Goal: Information Seeking & Learning: Get advice/opinions

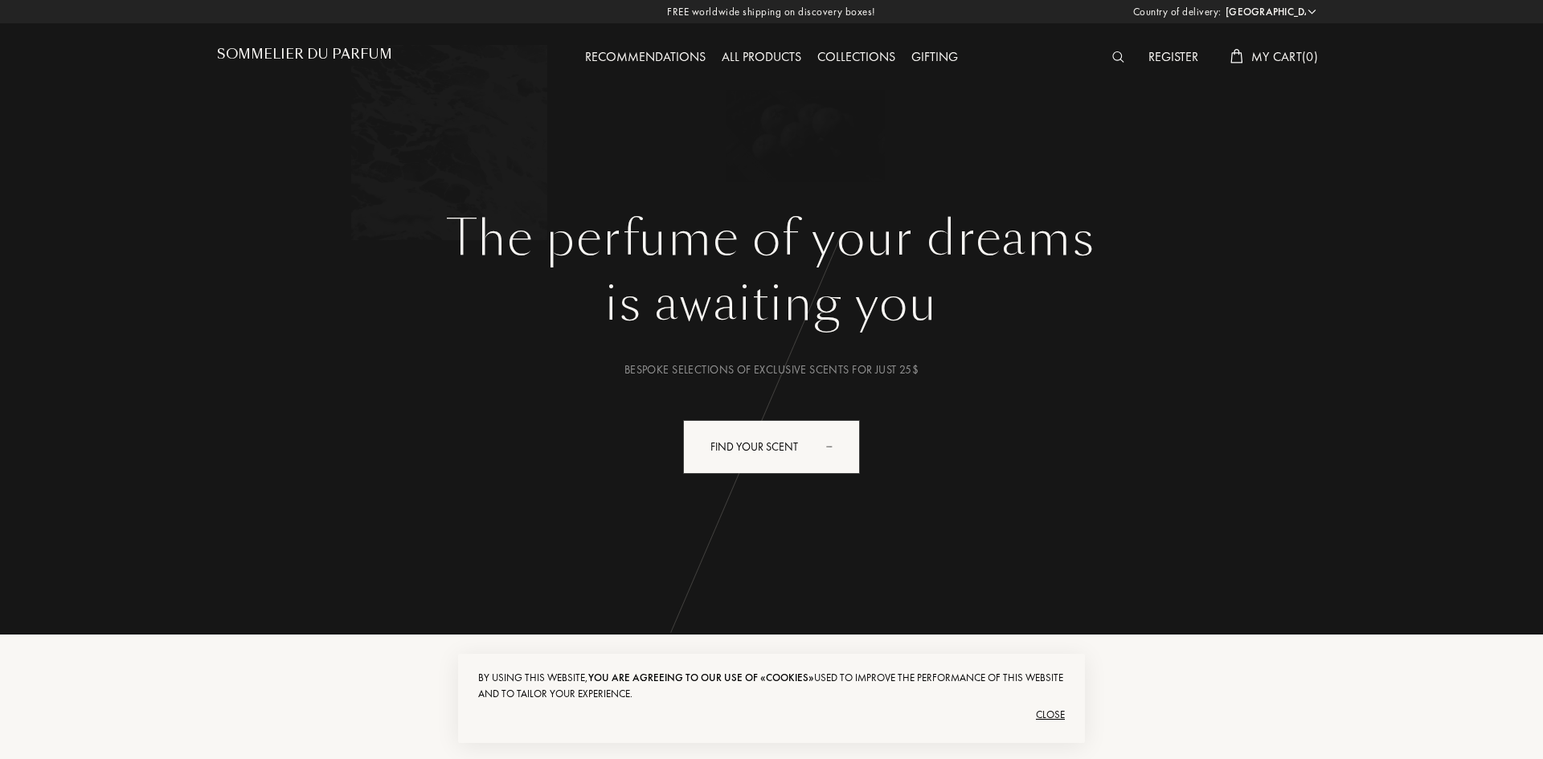
select select "US"
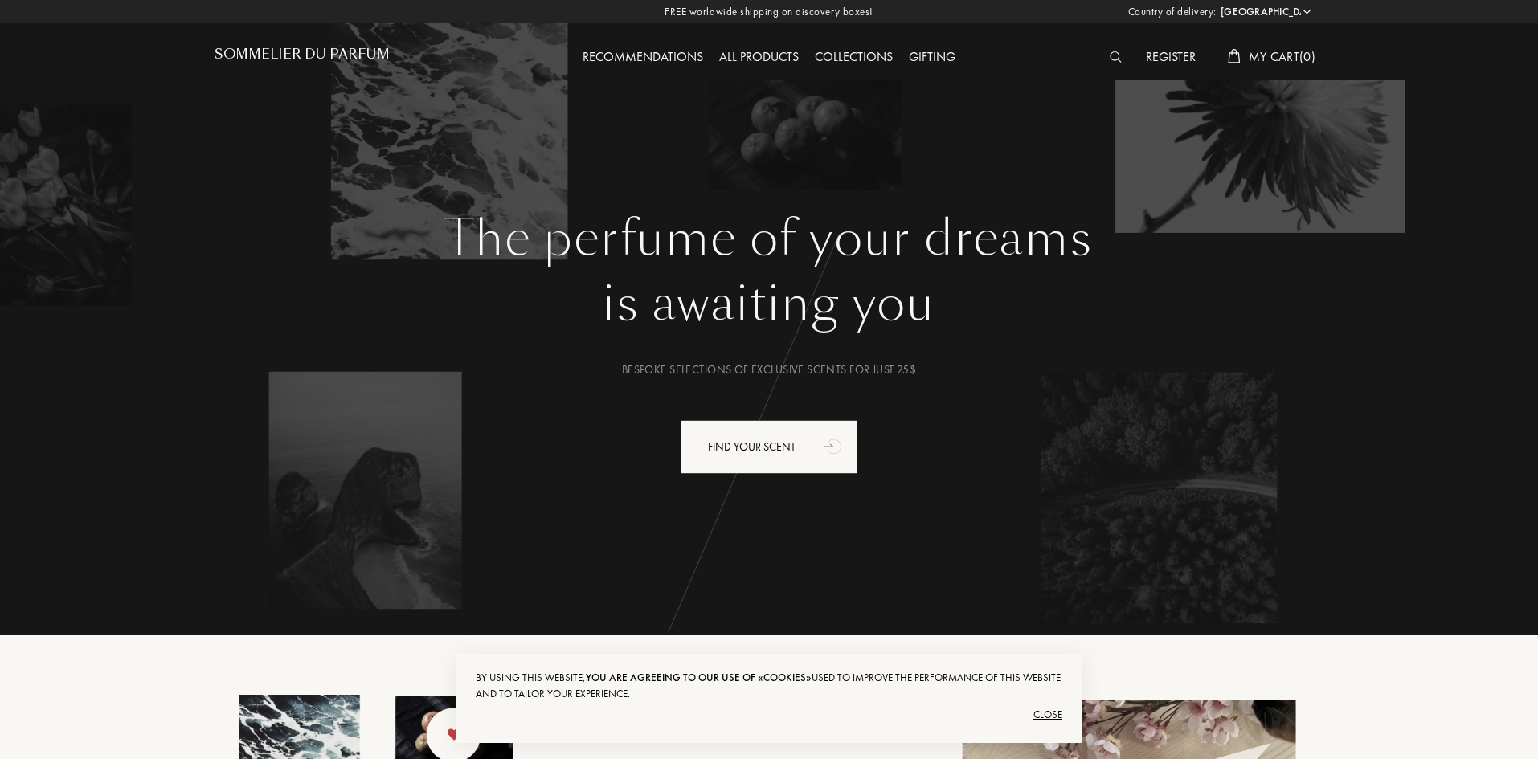
scroll to position [402, 0]
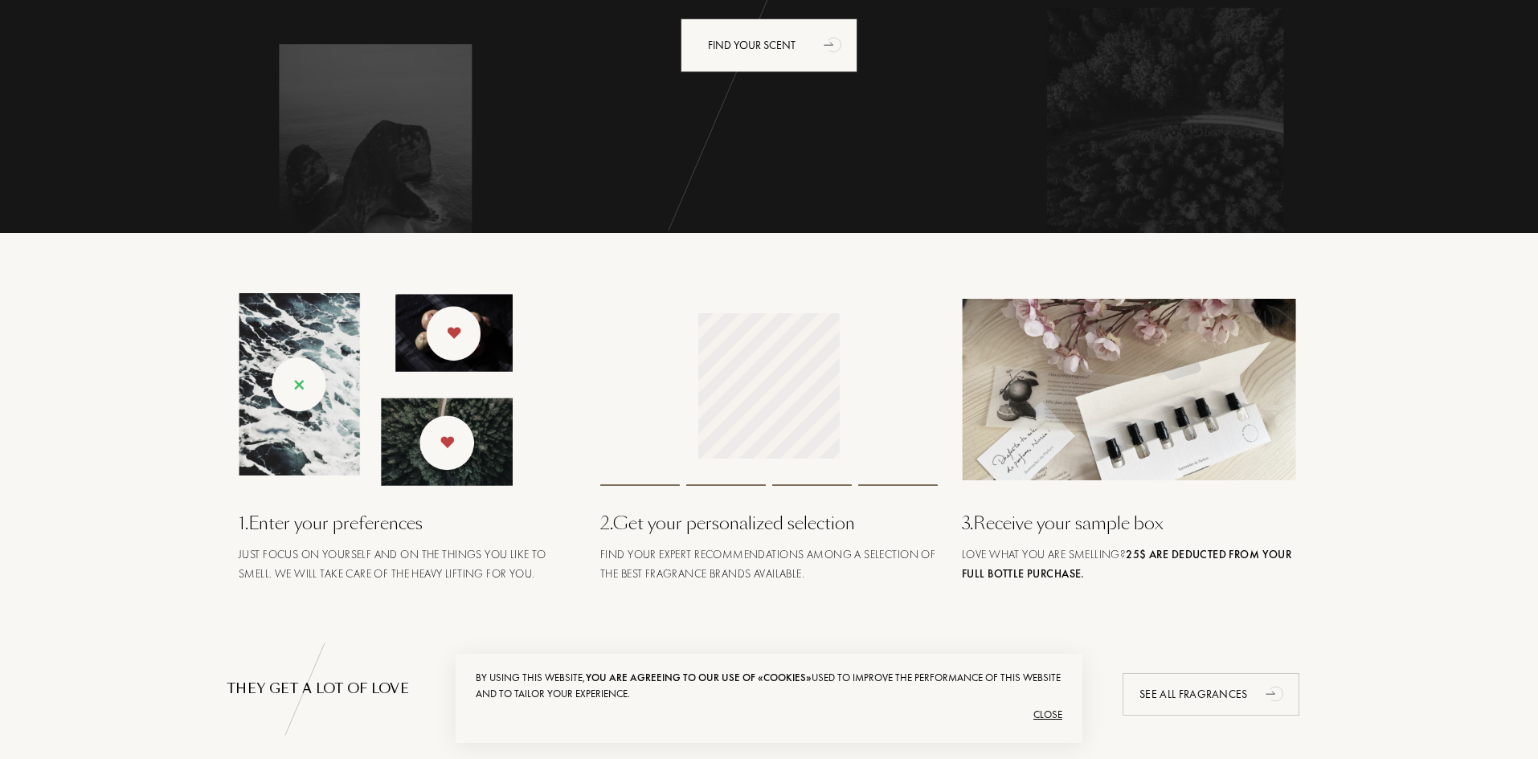
click at [1044, 716] on div "Close" at bounding box center [769, 715] width 587 height 26
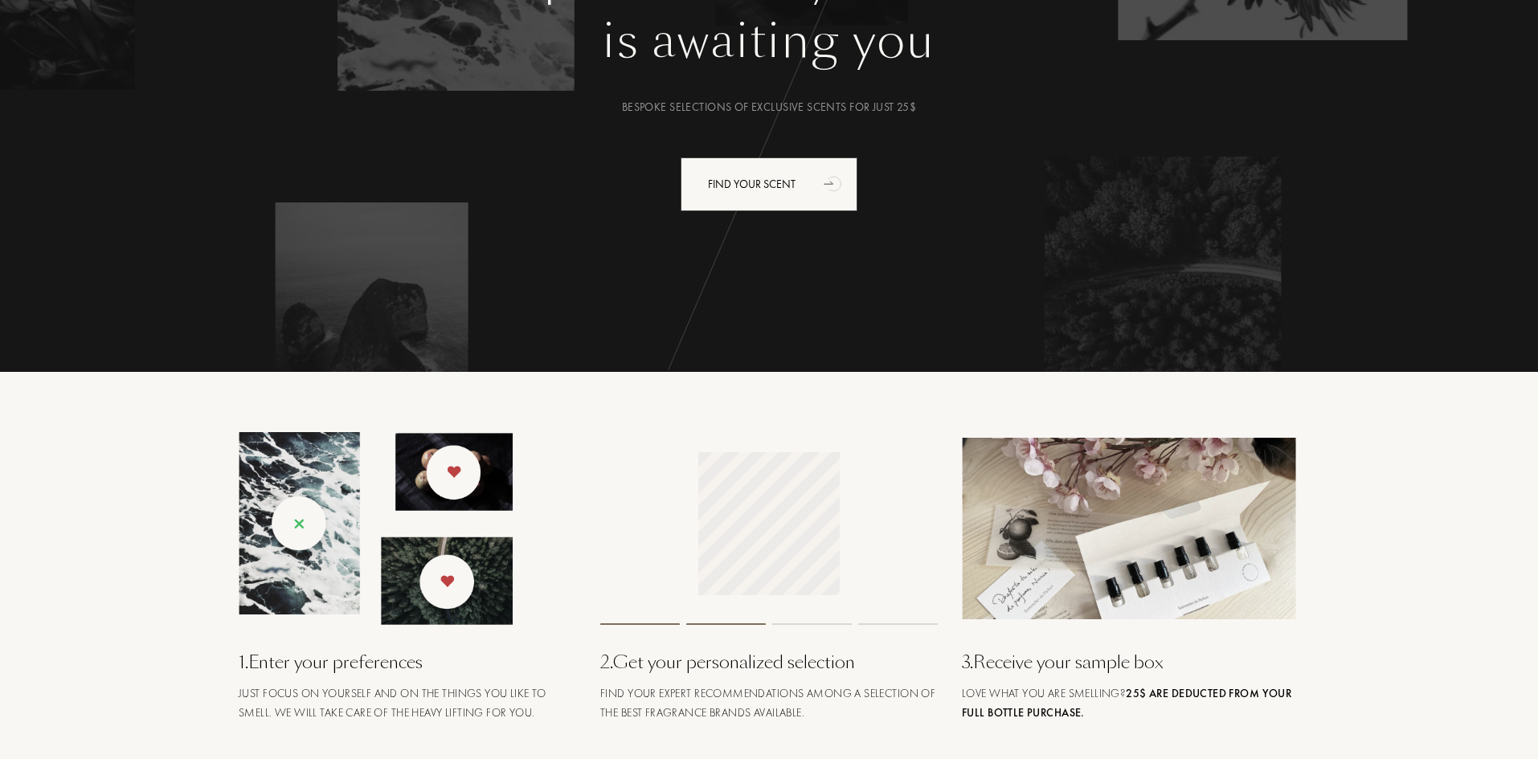
scroll to position [0, 0]
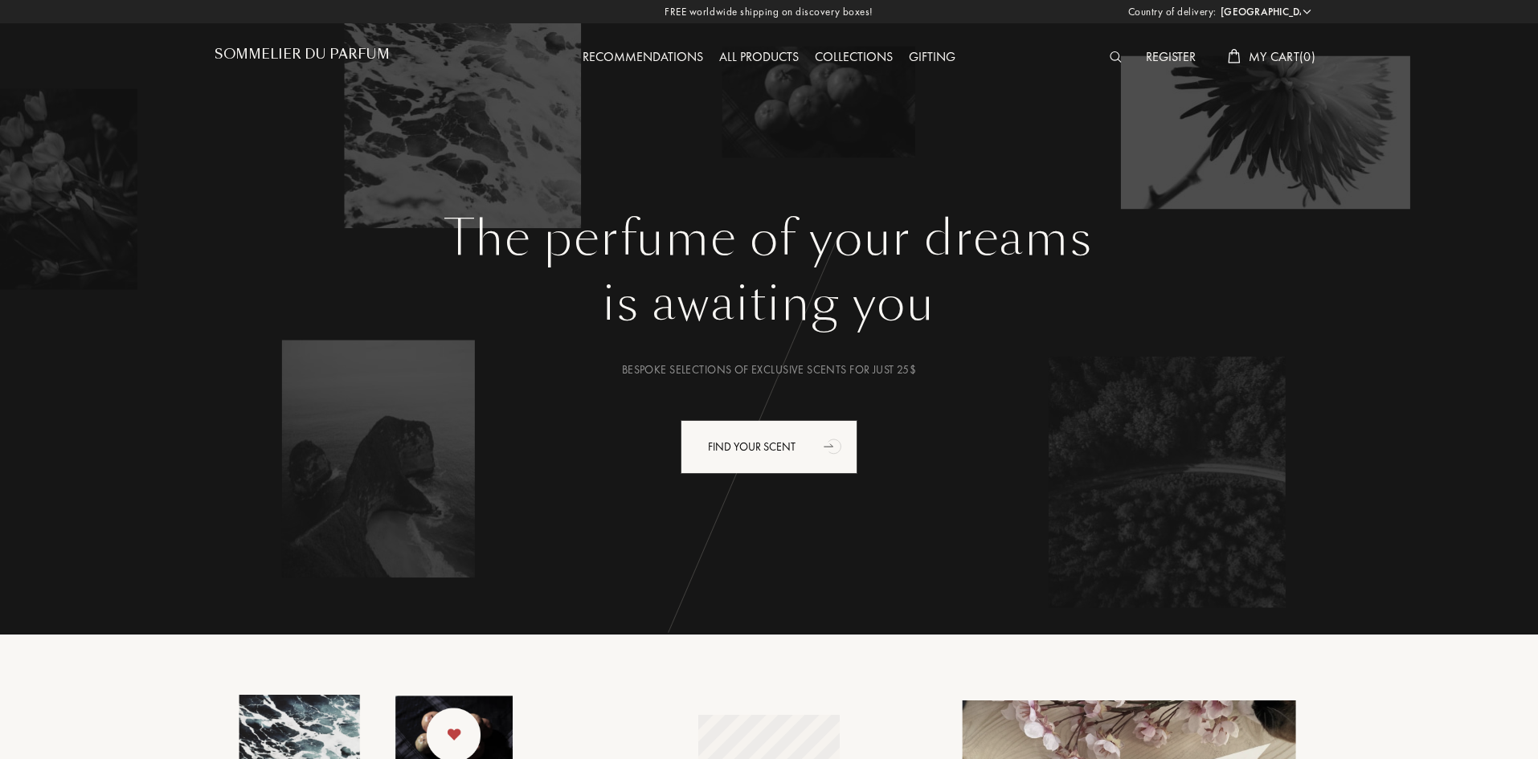
click at [1110, 58] on img at bounding box center [1116, 56] width 12 height 11
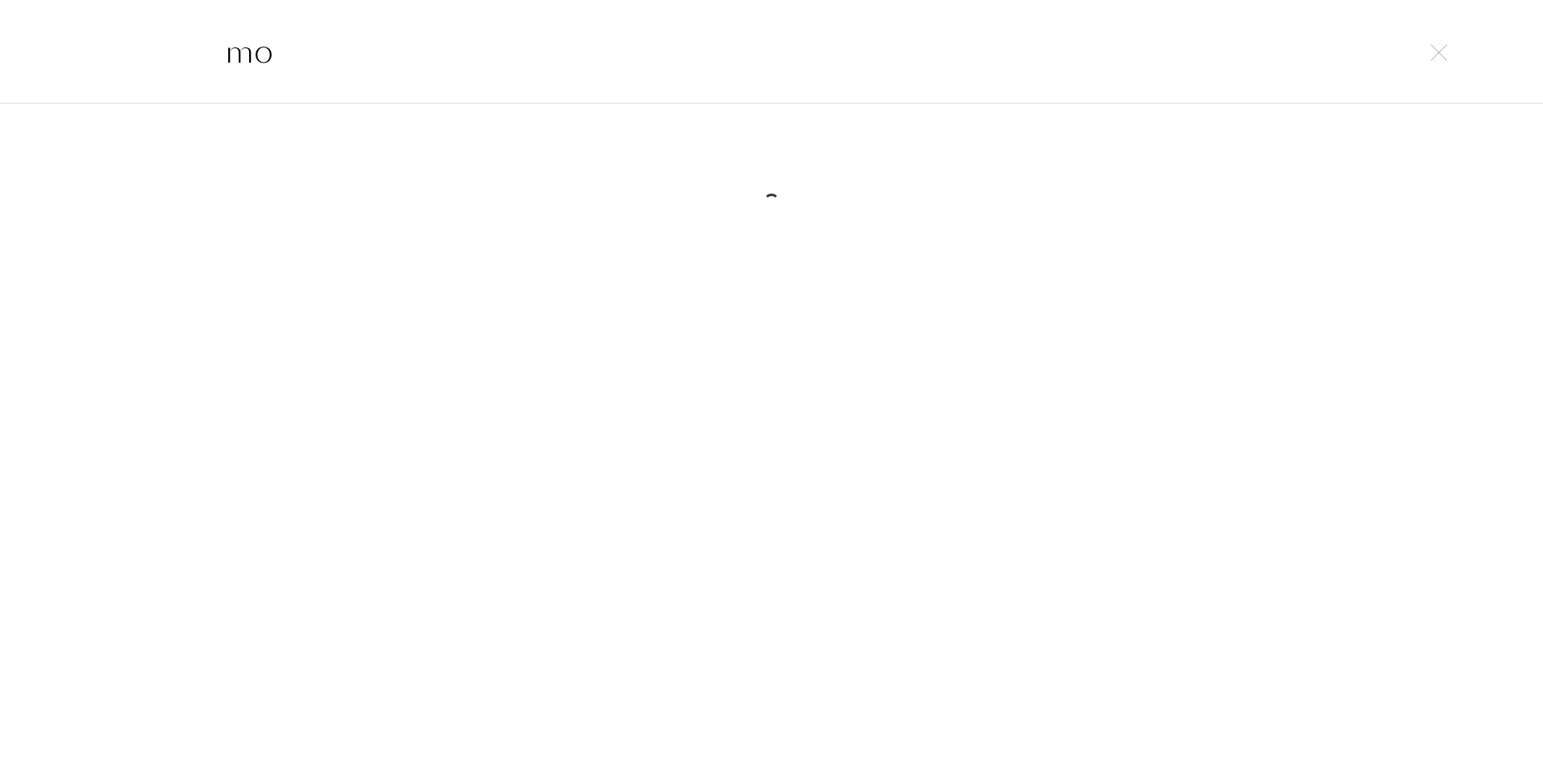
type input "m"
type input "estee"
click at [1442, 52] on img at bounding box center [1438, 52] width 17 height 17
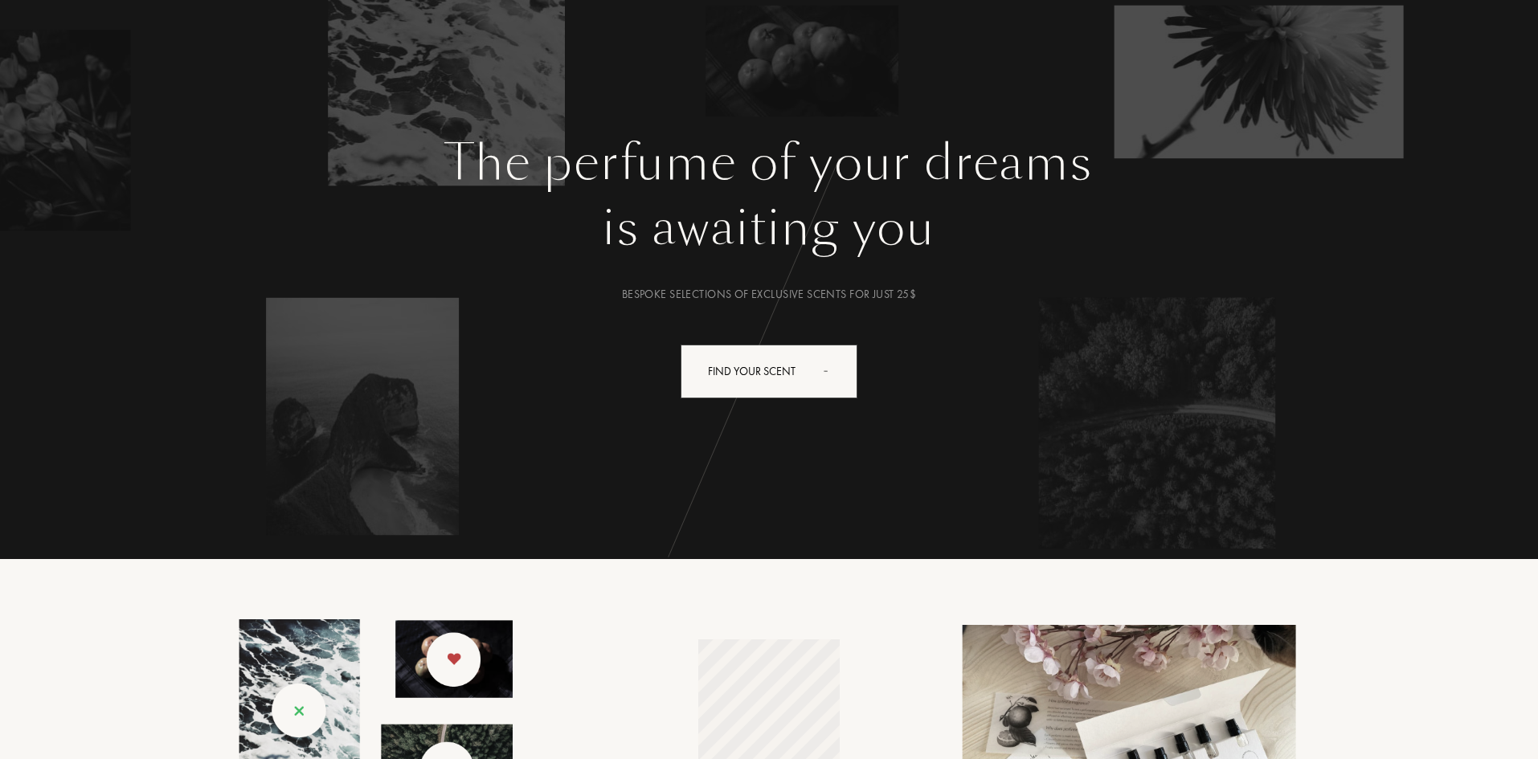
scroll to position [0, 0]
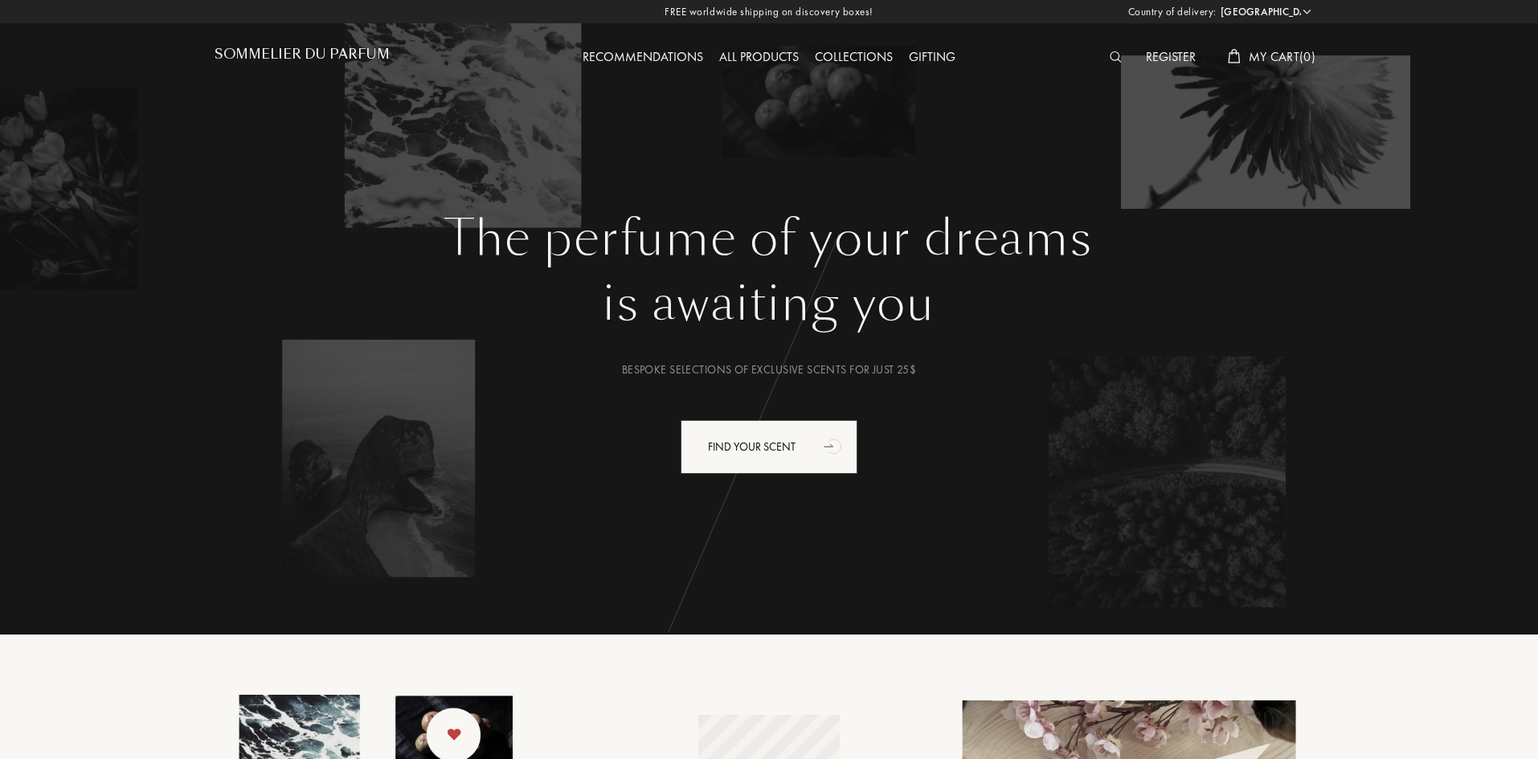
click at [1113, 55] on img at bounding box center [1116, 56] width 12 height 11
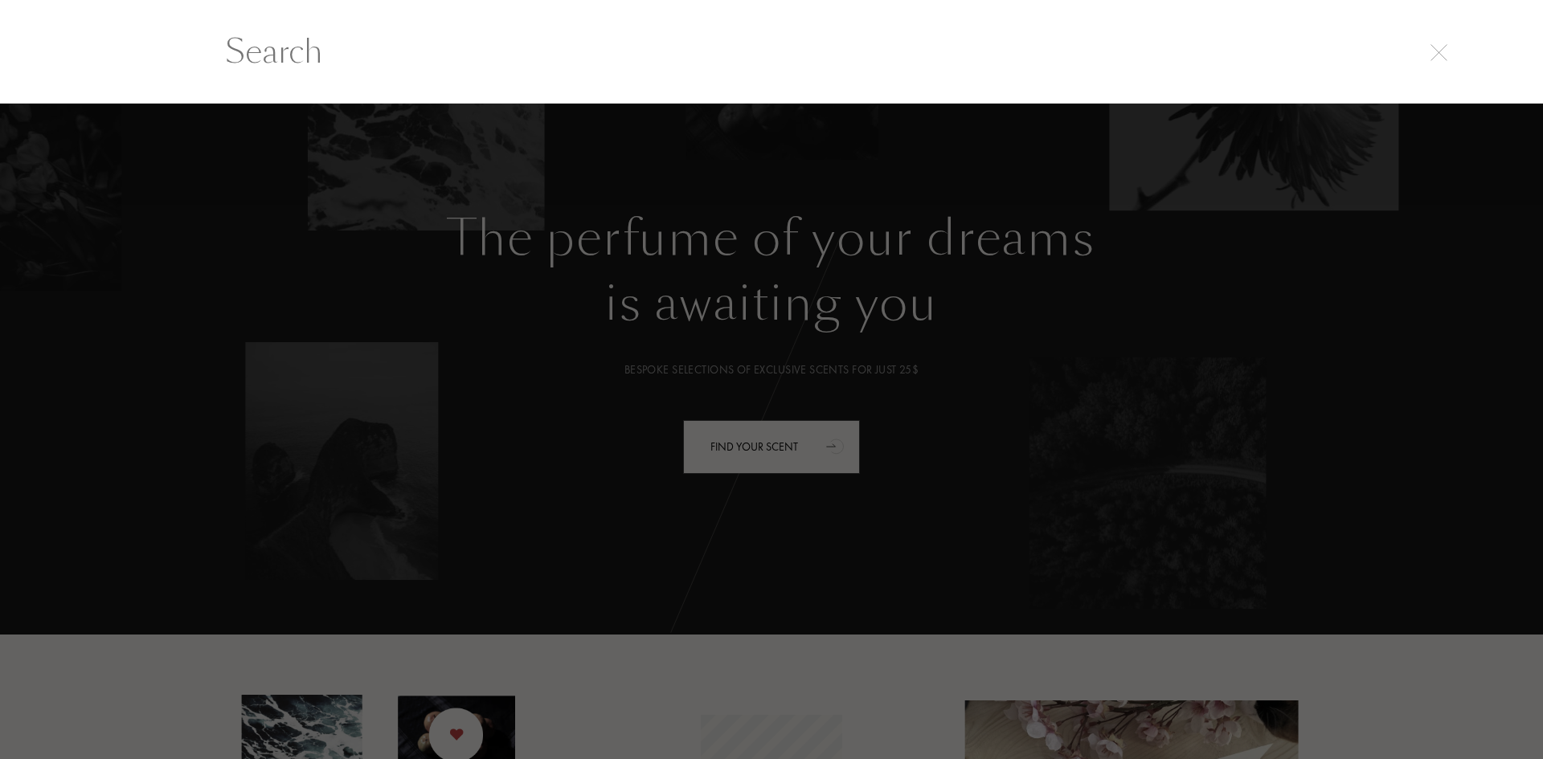
click at [279, 55] on input "text" at bounding box center [771, 51] width 1157 height 48
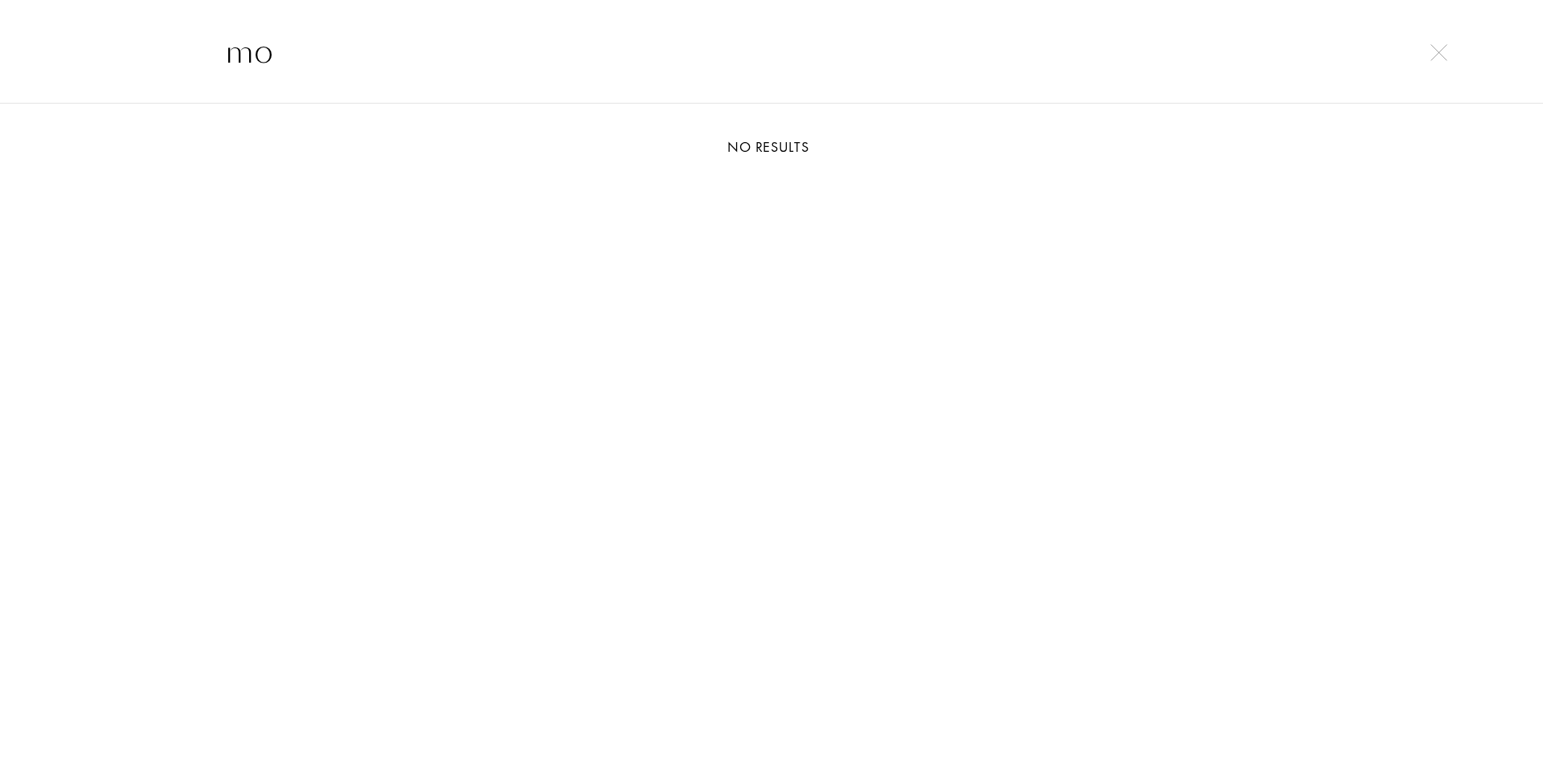
type input "m"
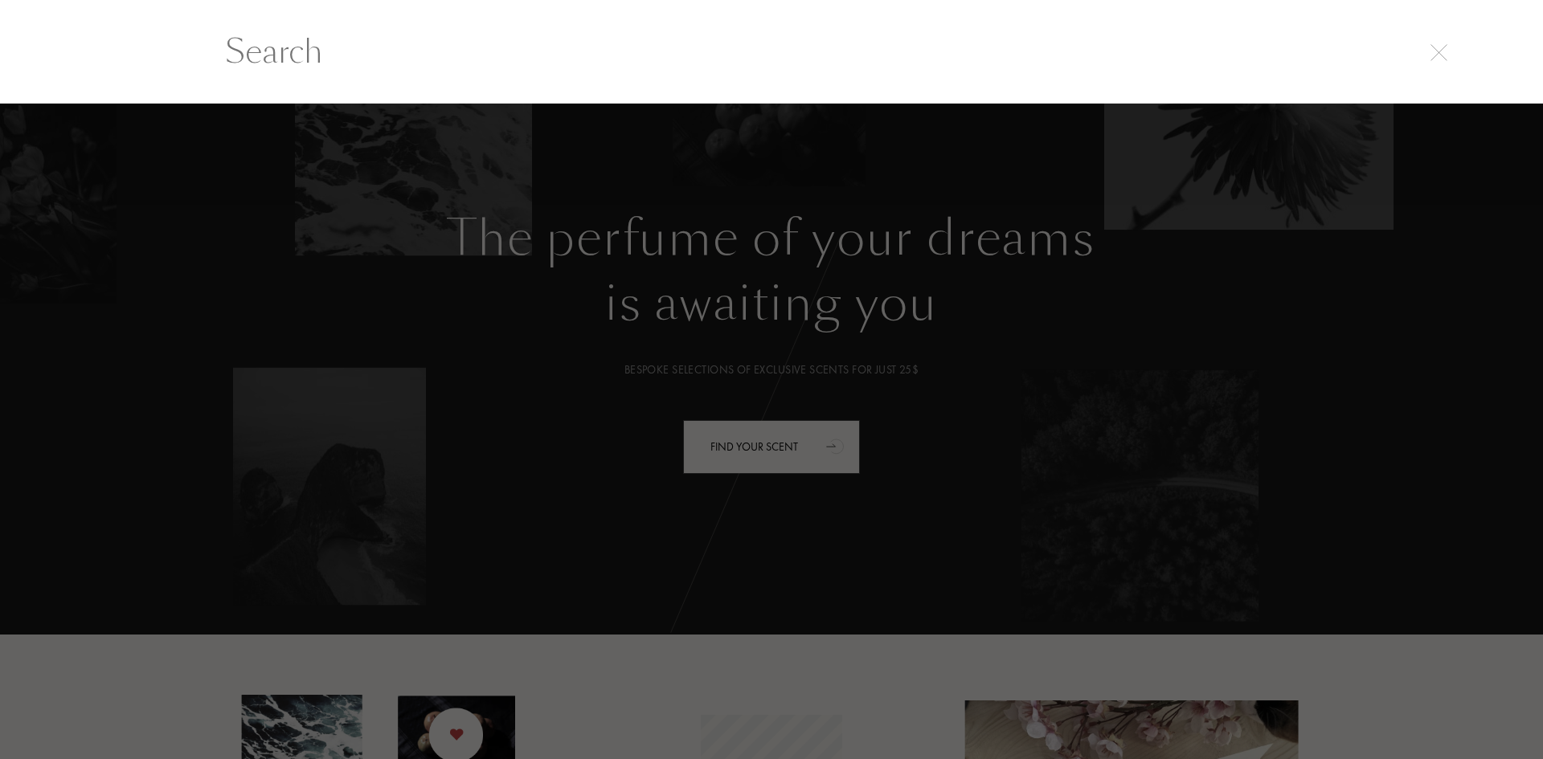
click at [0, 342] on div at bounding box center [771, 432] width 1543 height 656
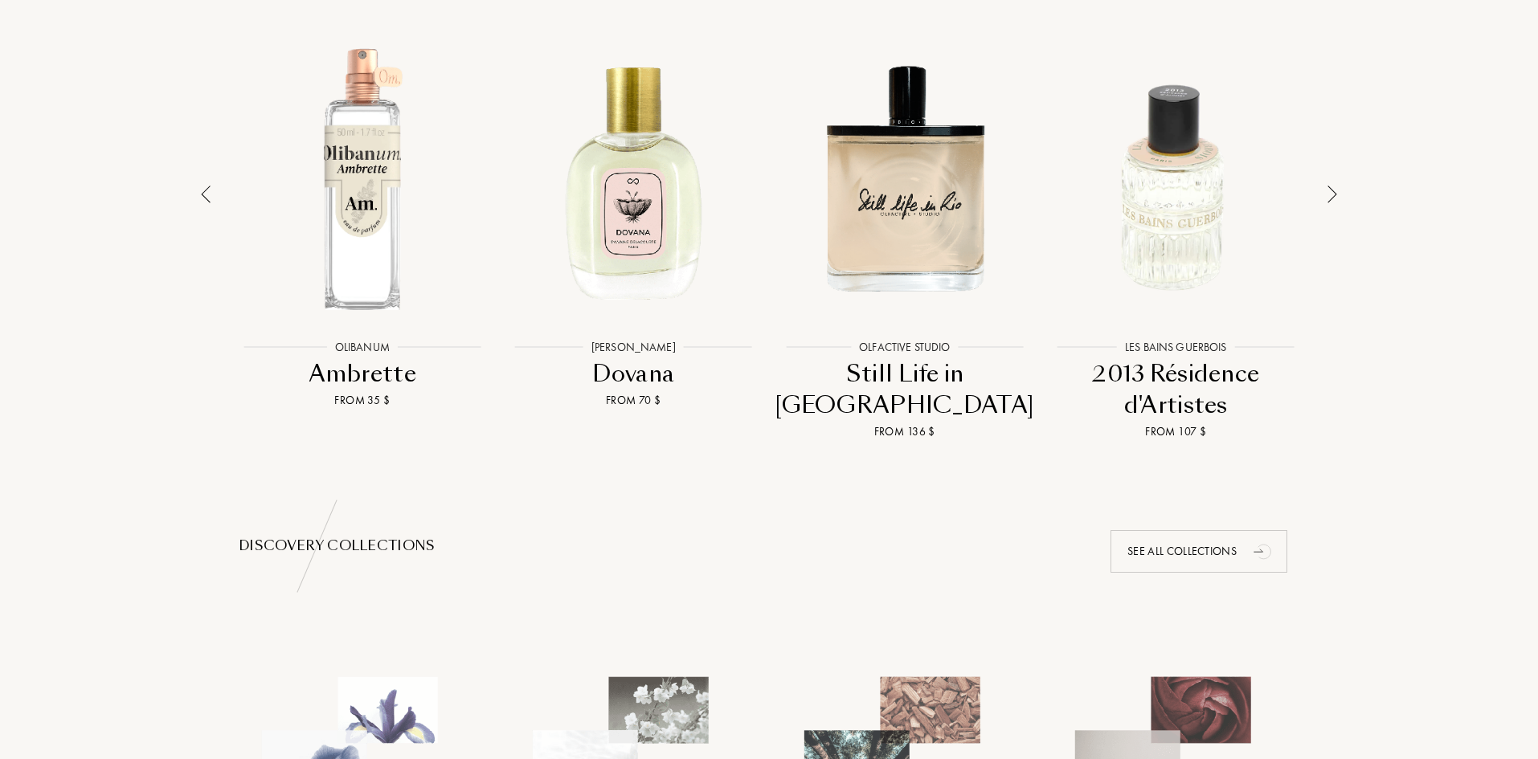
scroll to position [884, 0]
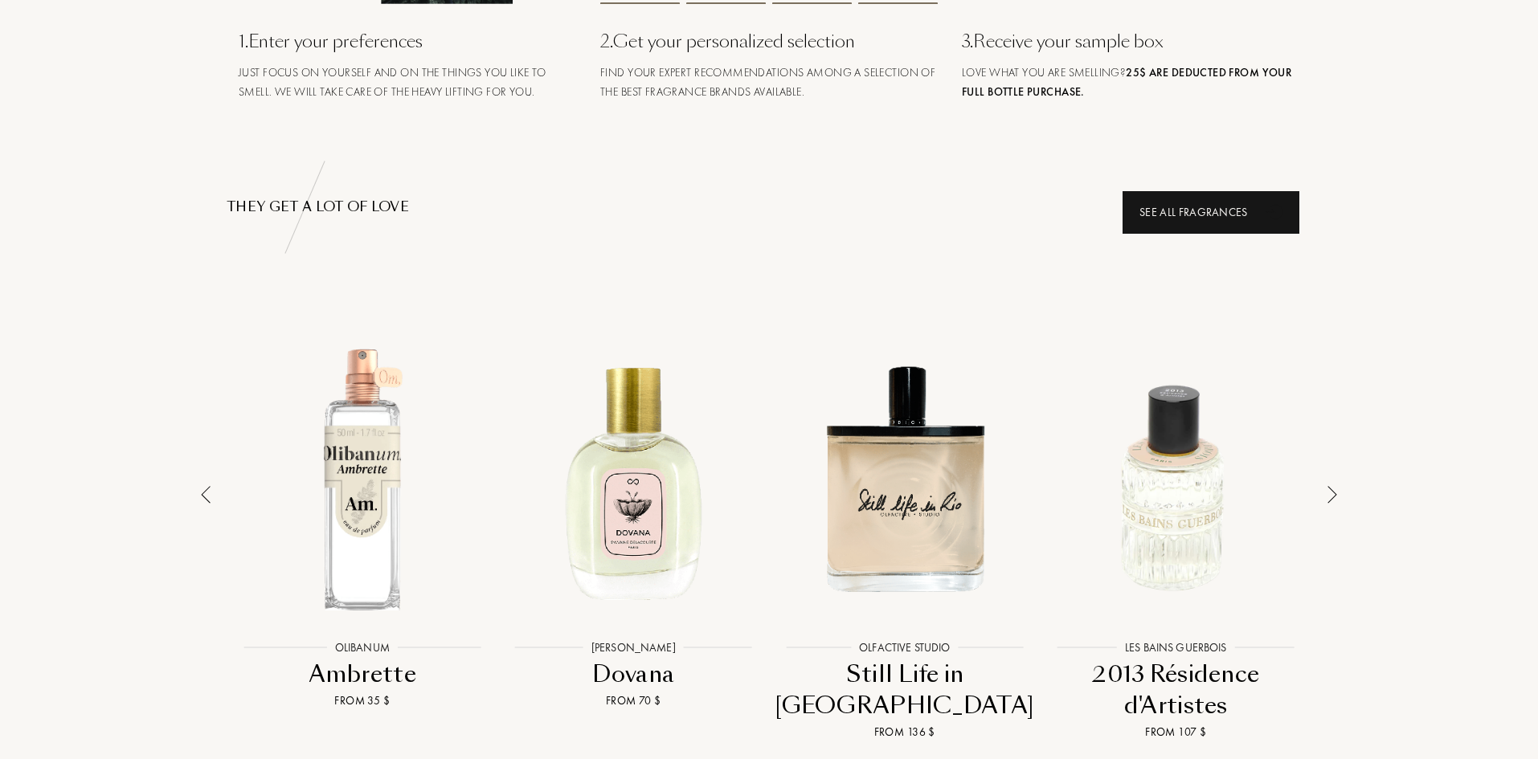
click at [1286, 206] on icon "animation" at bounding box center [1276, 211] width 32 height 32
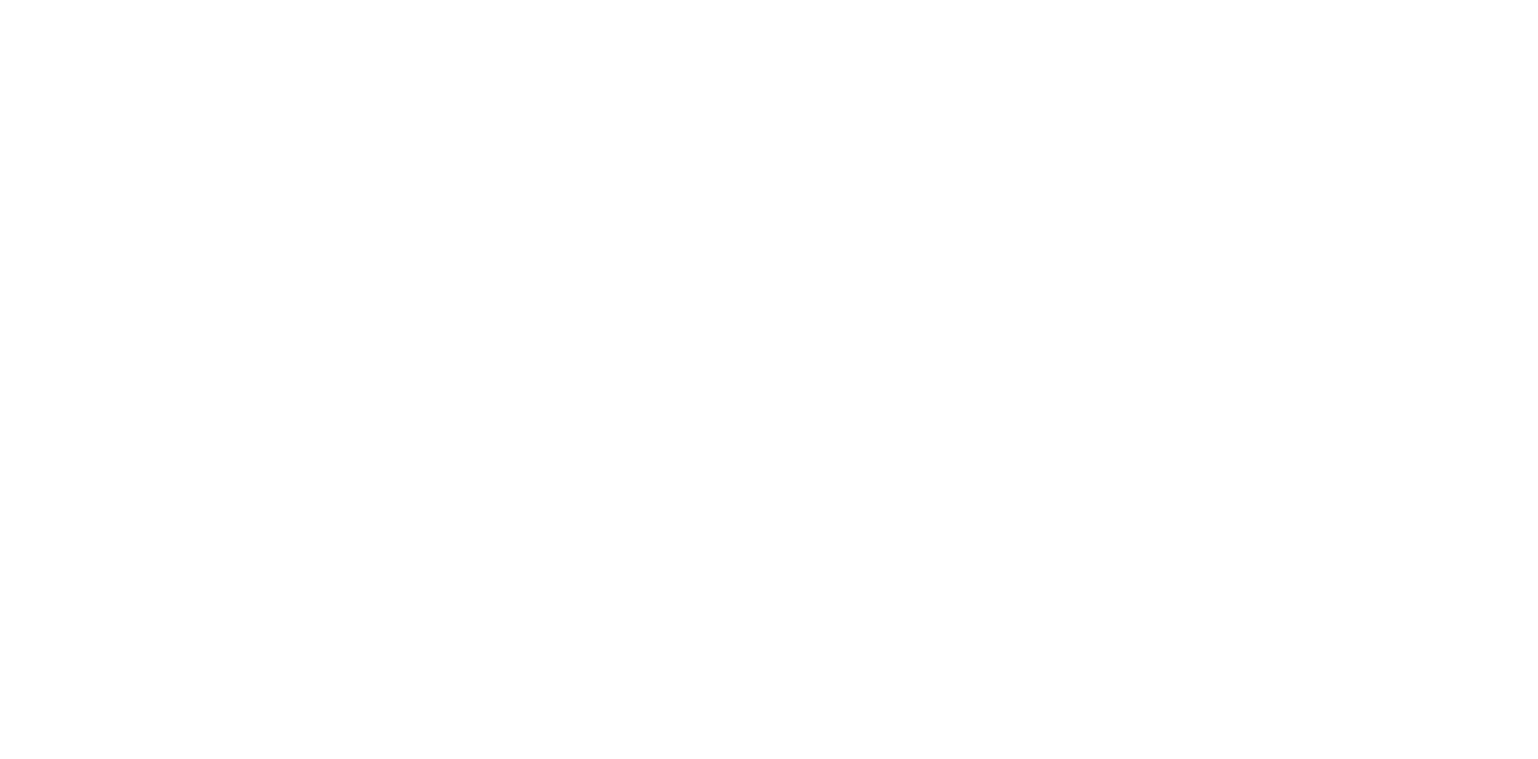
select select "US"
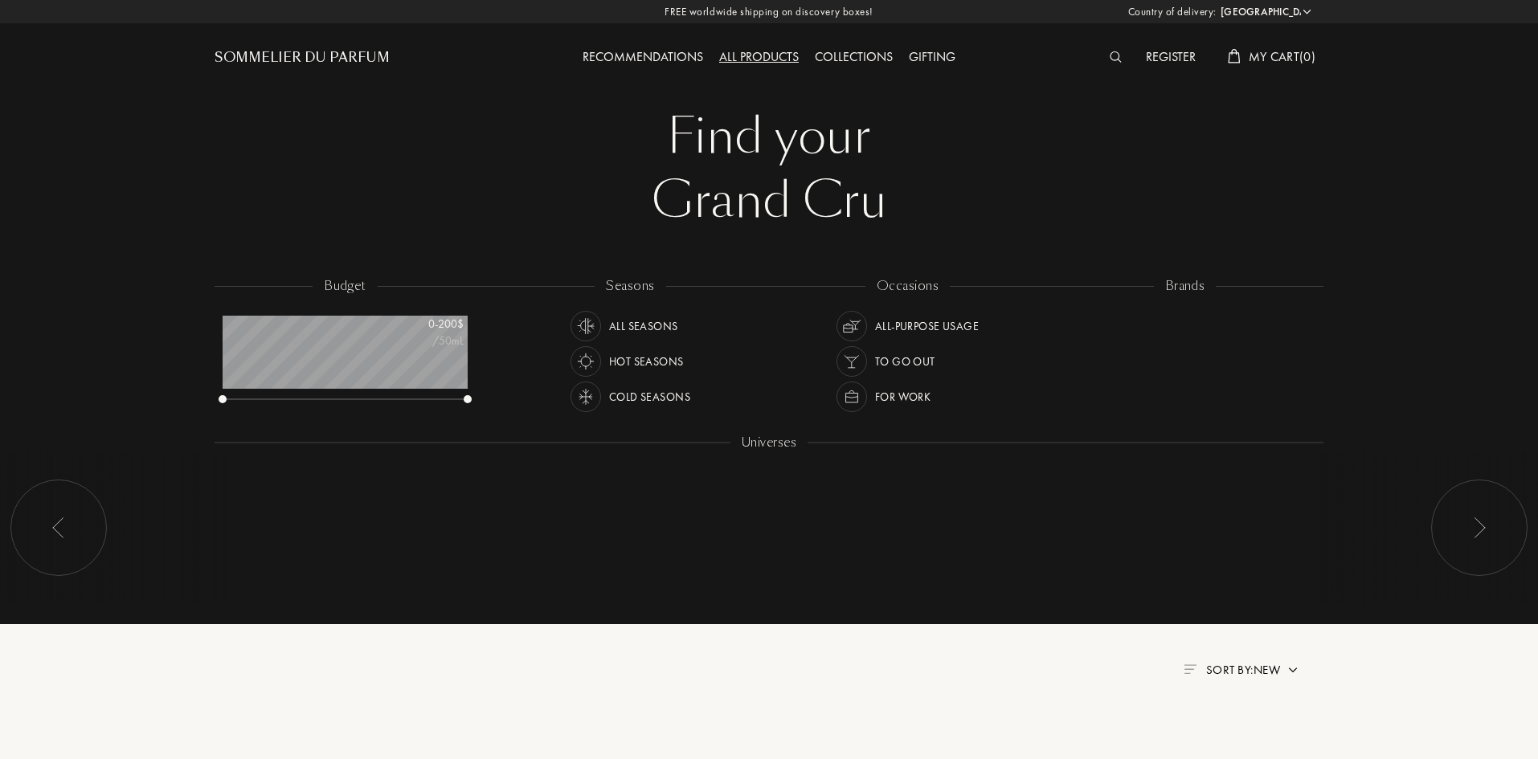
scroll to position [80, 245]
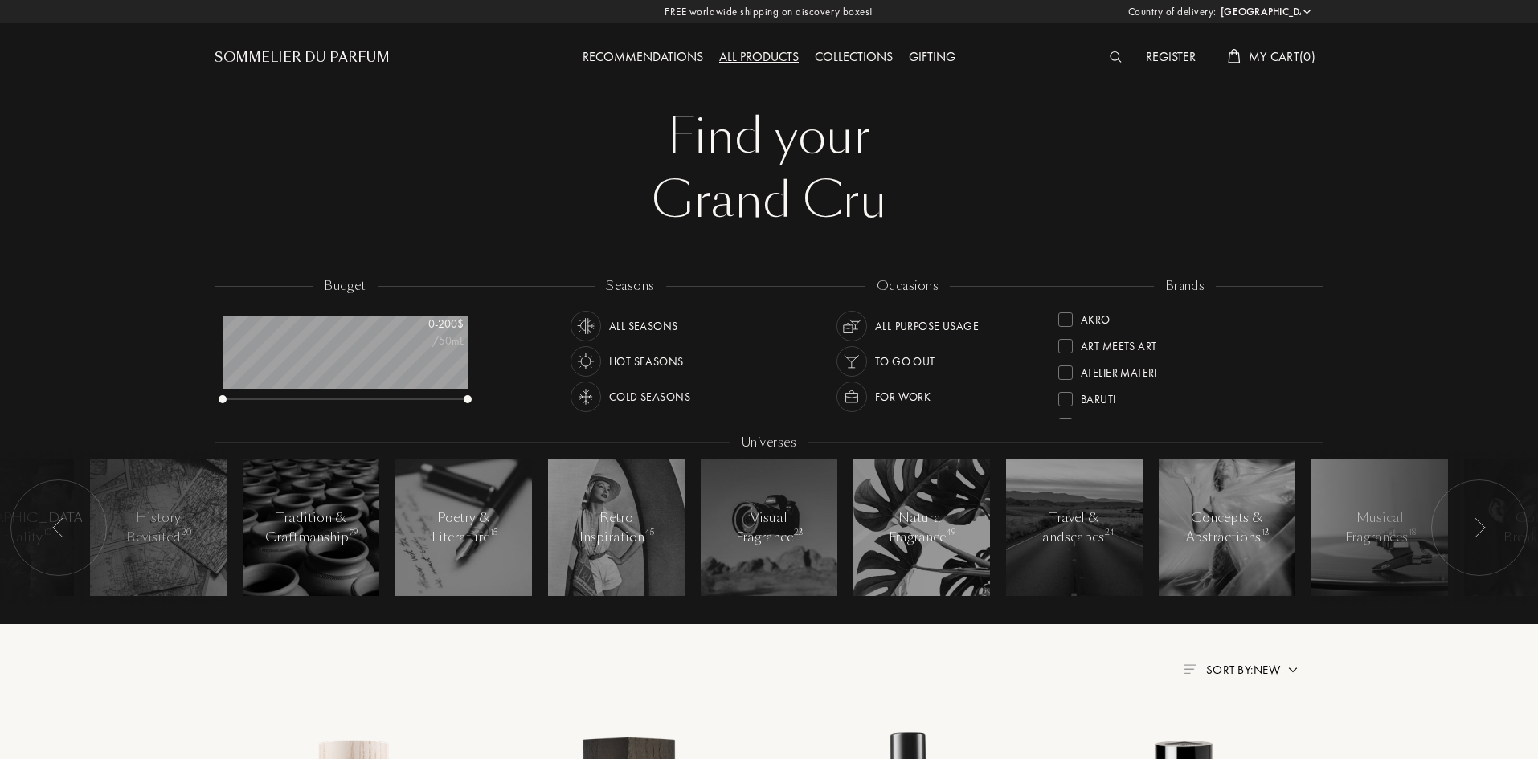
click at [1110, 55] on img at bounding box center [1116, 56] width 12 height 11
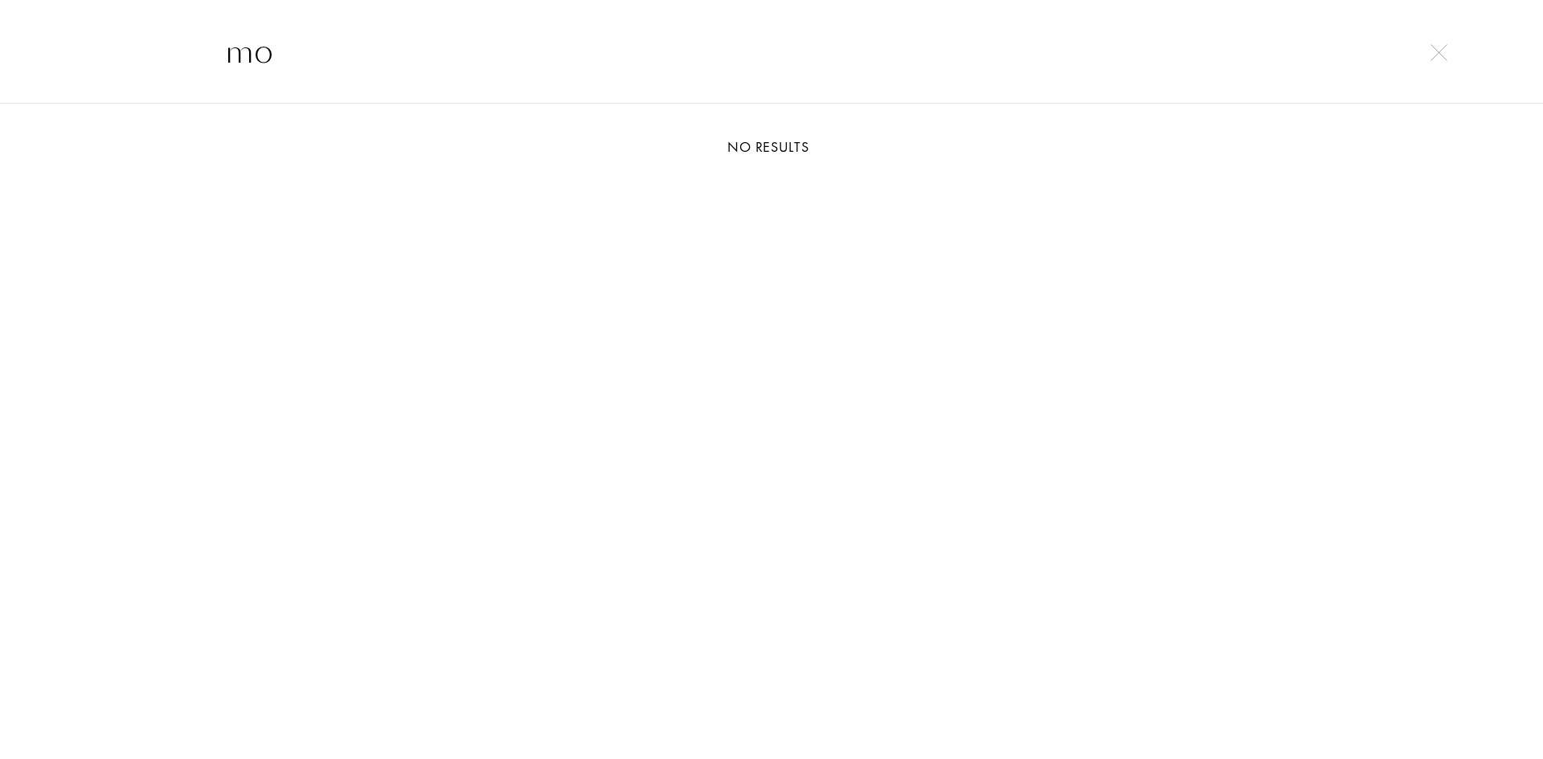
type input "m"
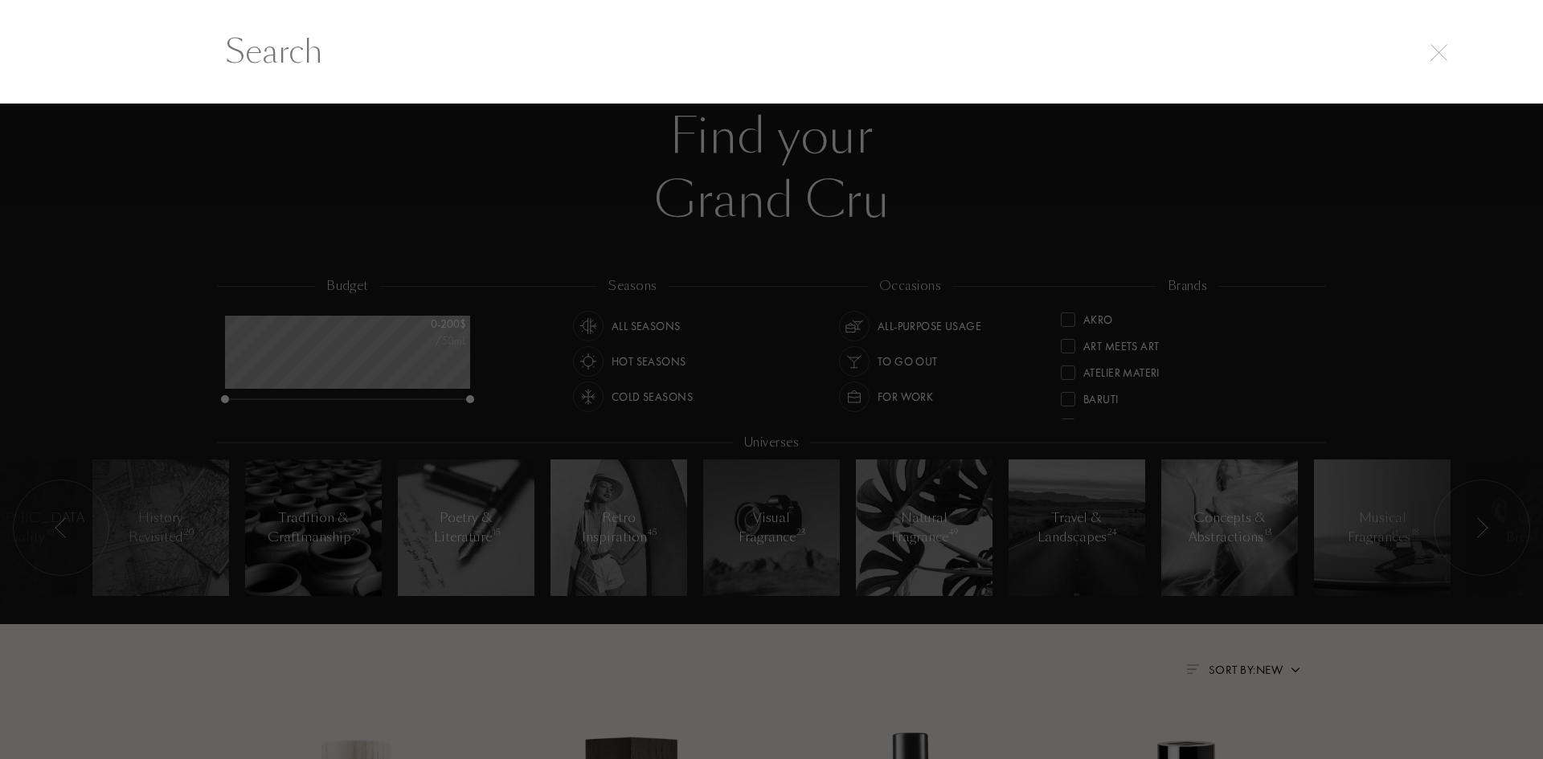
click at [362, 200] on div at bounding box center [771, 432] width 1543 height 656
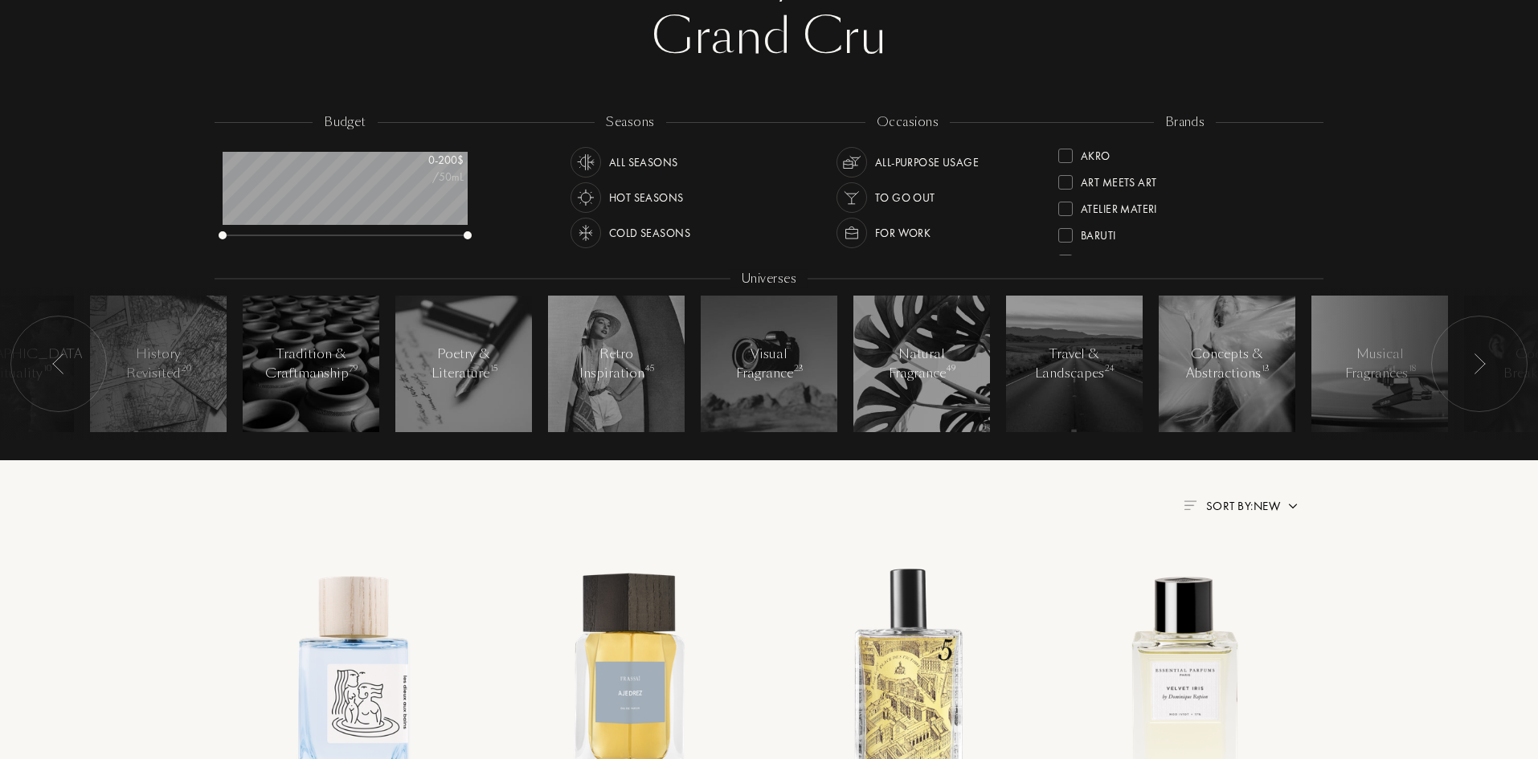
scroll to position [241, 0]
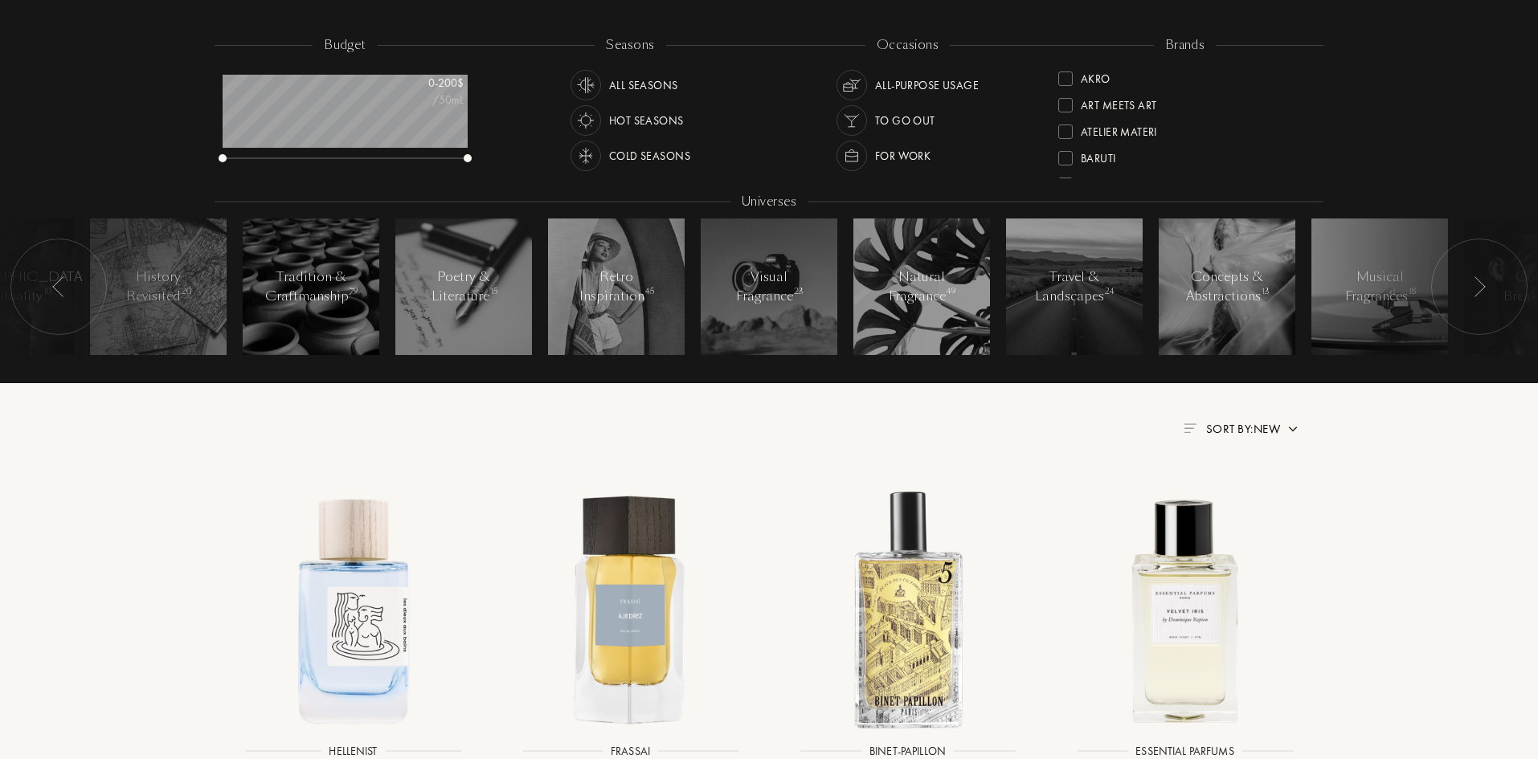
click at [1470, 285] on div at bounding box center [1479, 287] width 96 height 96
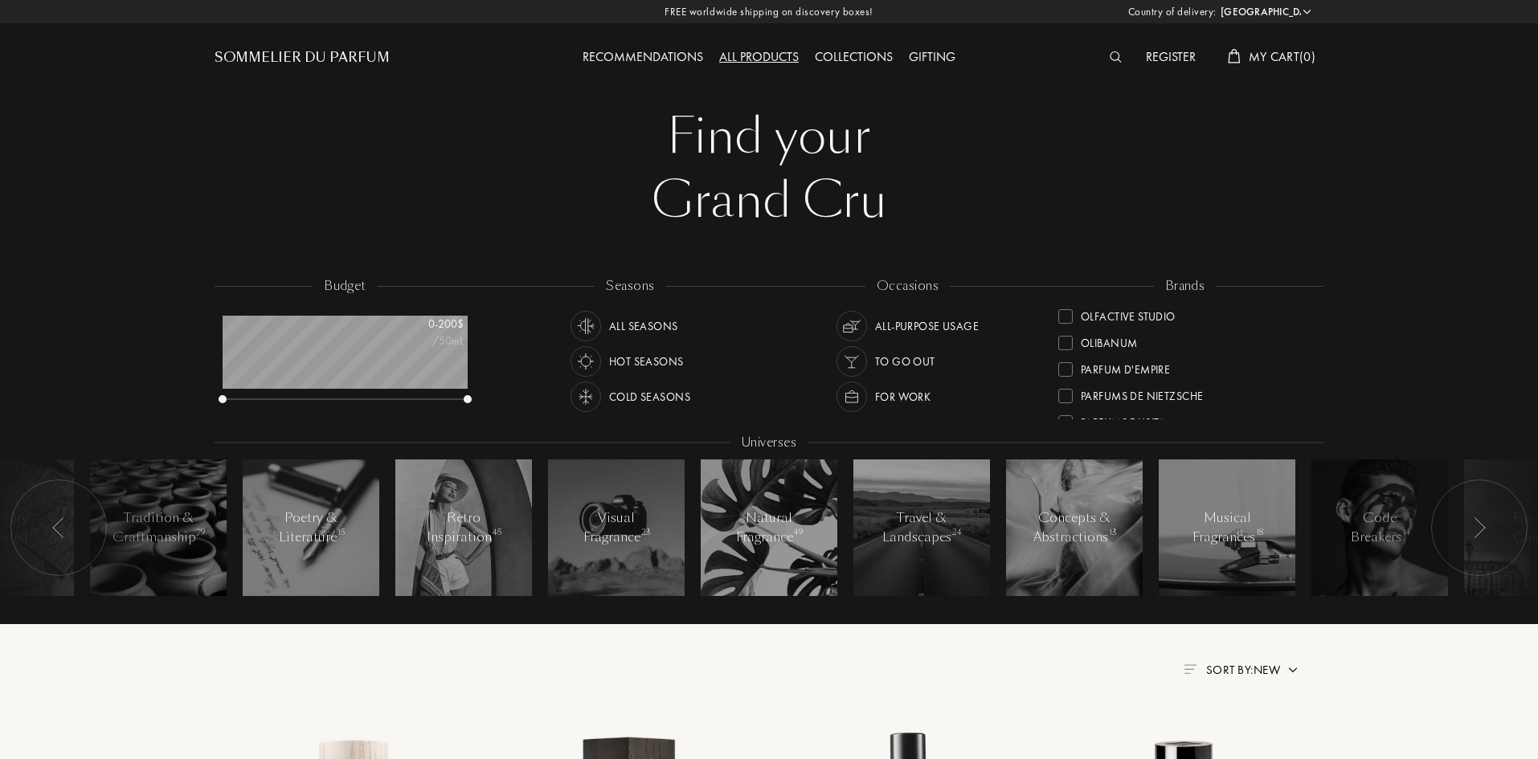
scroll to position [482, 0]
click at [603, 54] on div "Recommendations" at bounding box center [642, 57] width 137 height 21
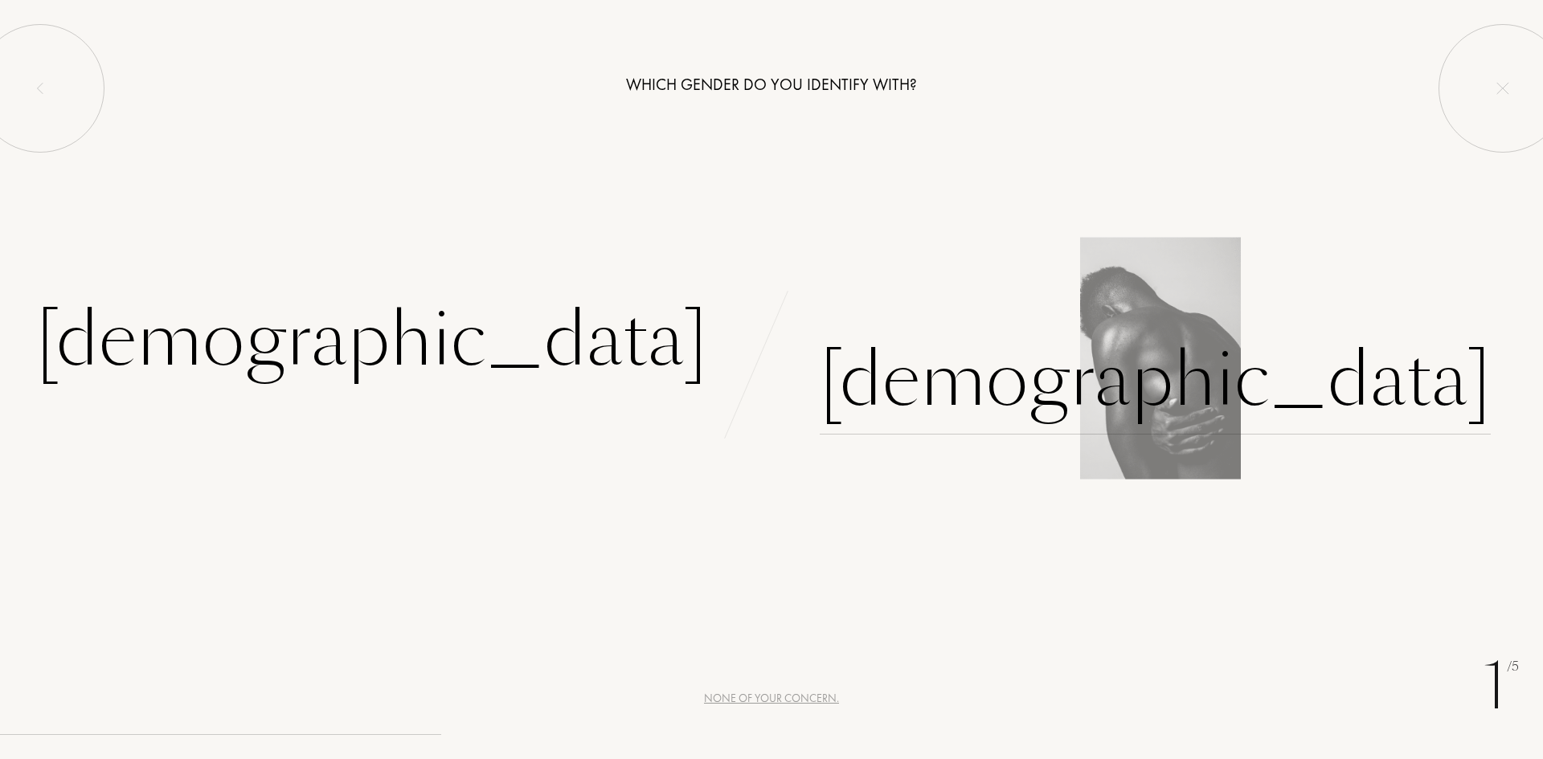
click at [860, 374] on div "[DEMOGRAPHIC_DATA]" at bounding box center [1155, 380] width 671 height 108
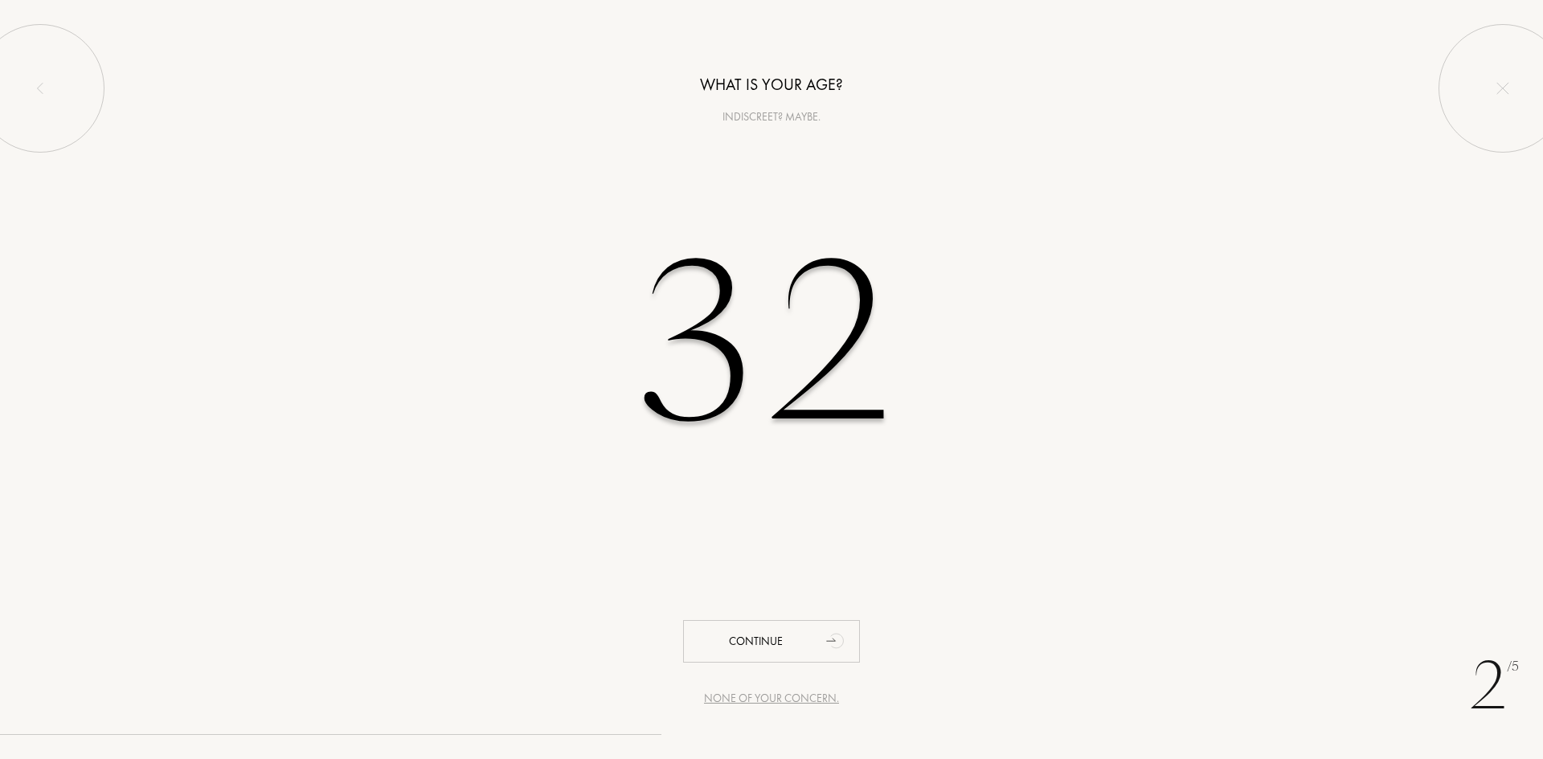
type input "32"
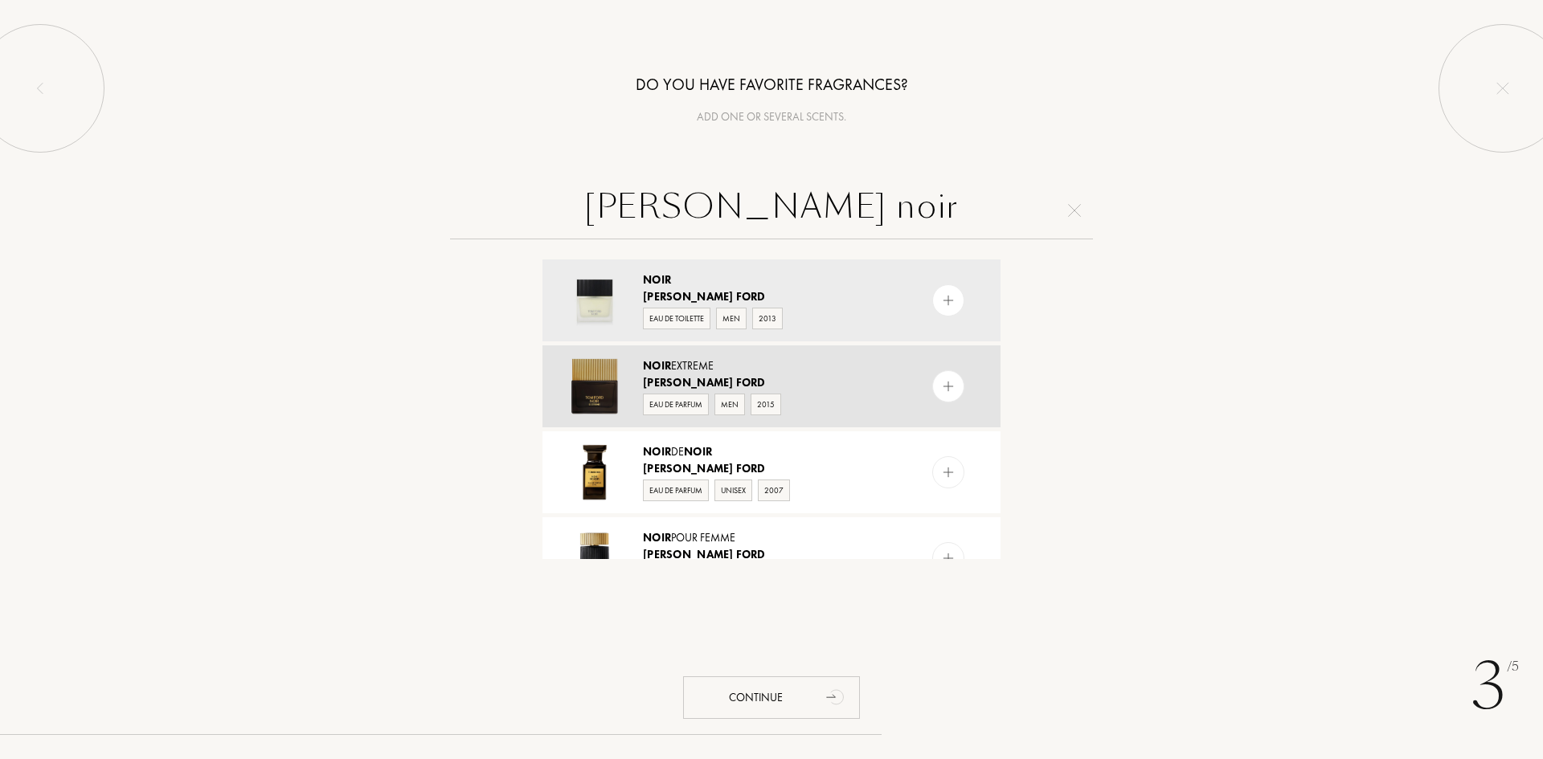
type input "[PERSON_NAME] noir"
click at [787, 373] on div "Noir Extreme" at bounding box center [770, 366] width 255 height 17
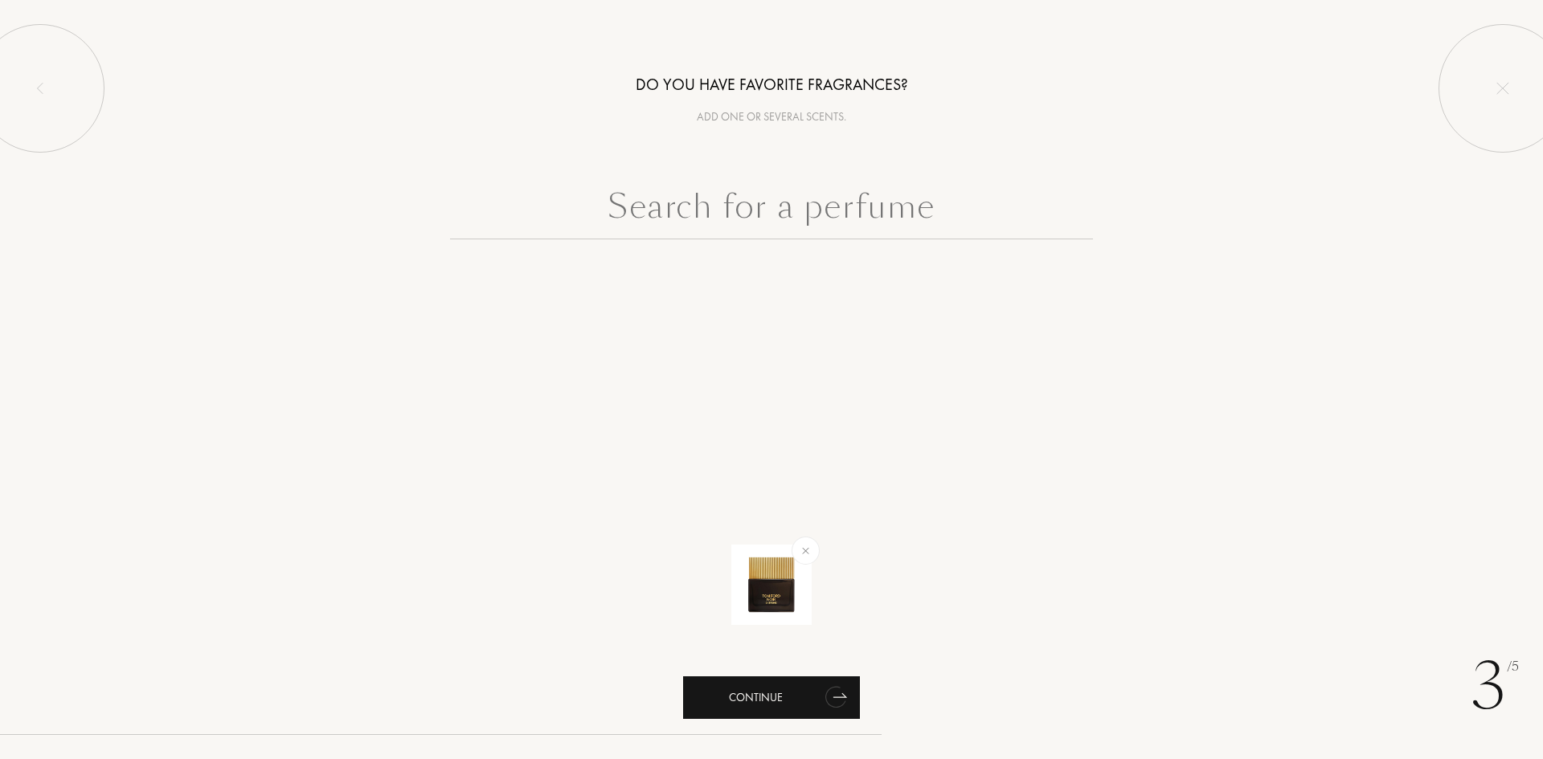
click at [834, 703] on icon "animation" at bounding box center [834, 697] width 23 height 25
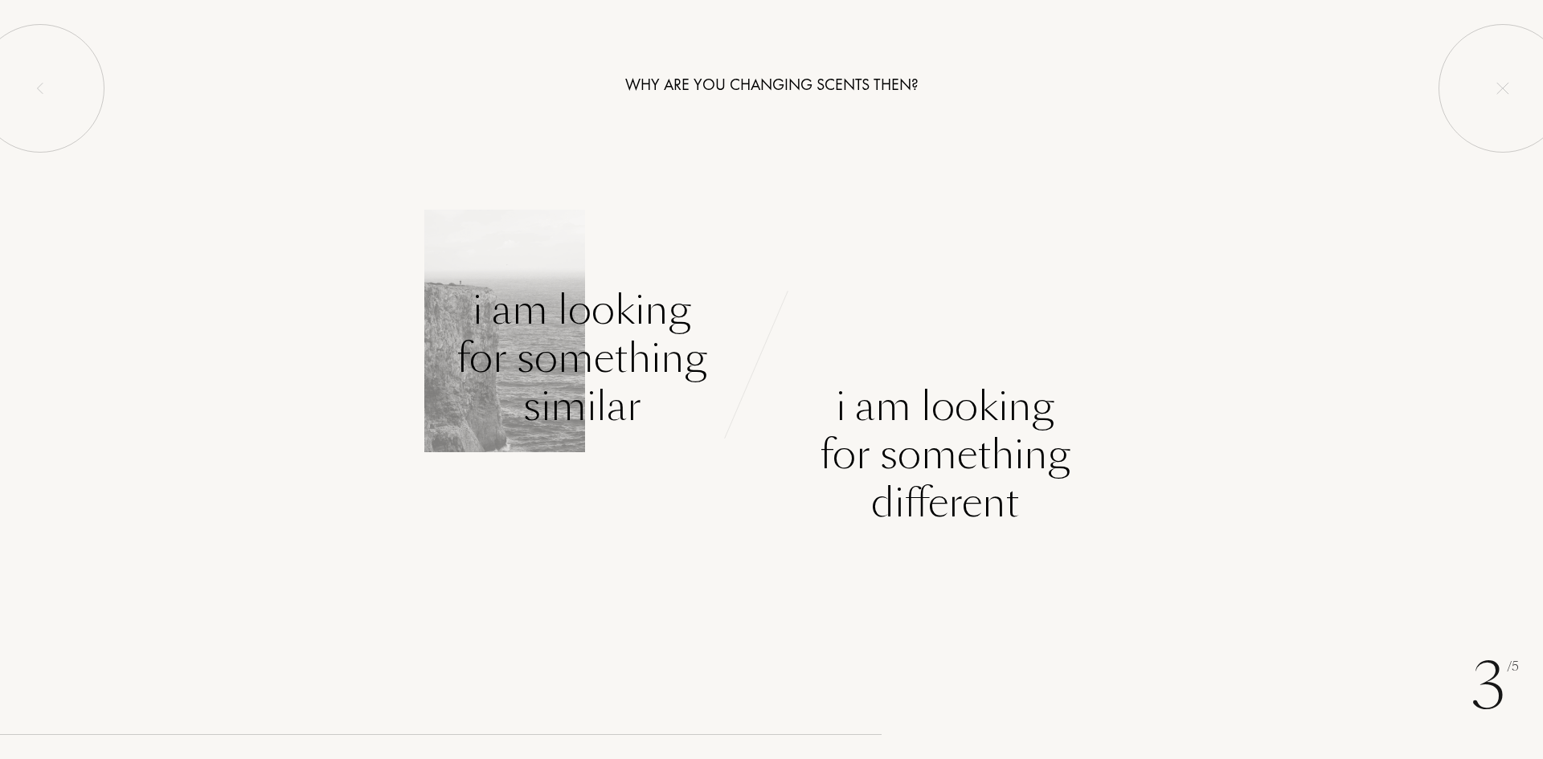
click at [564, 386] on div "I am looking for something similar" at bounding box center [581, 358] width 251 height 145
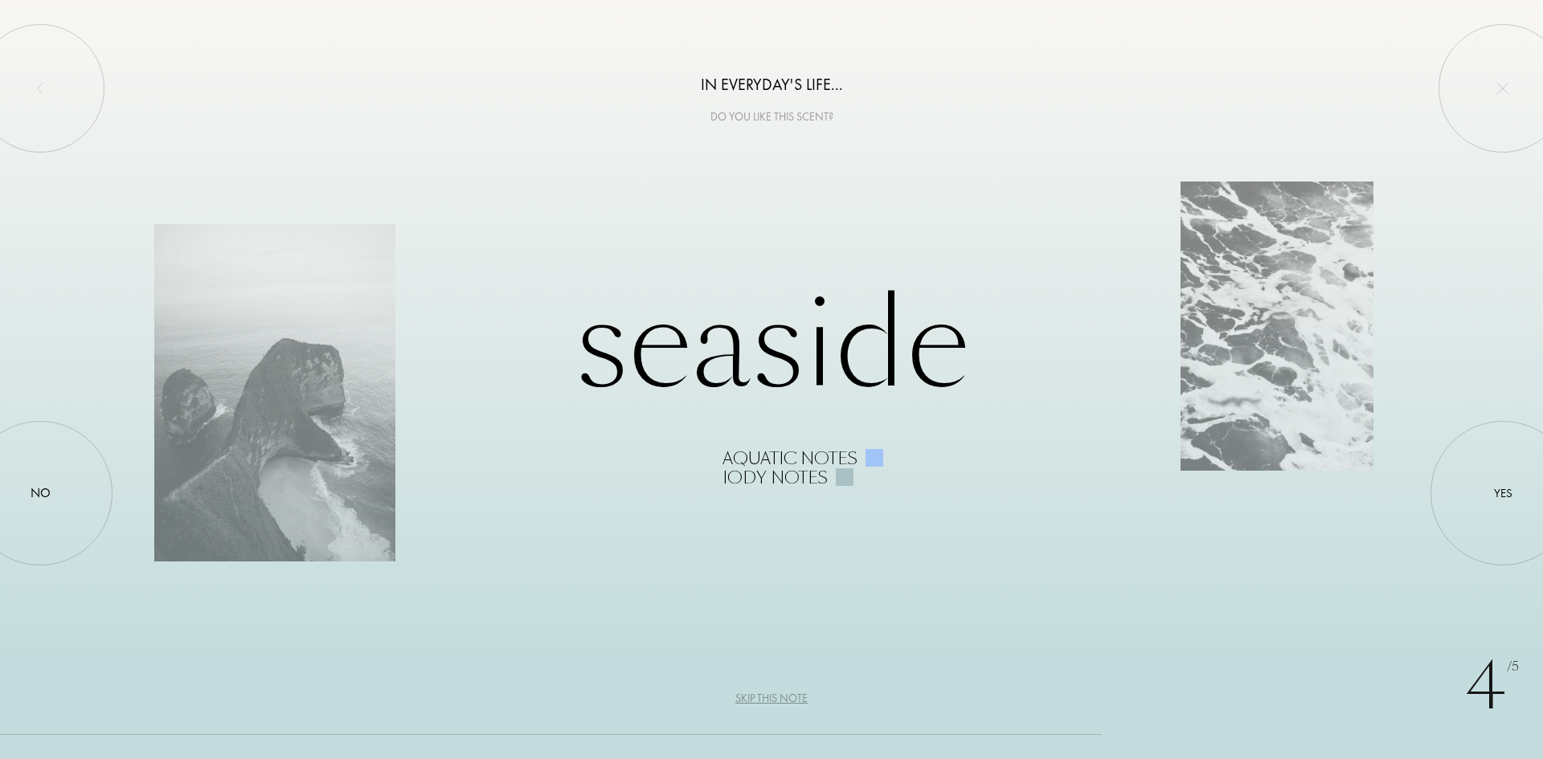
click at [845, 481] on div at bounding box center [845, 477] width 18 height 18
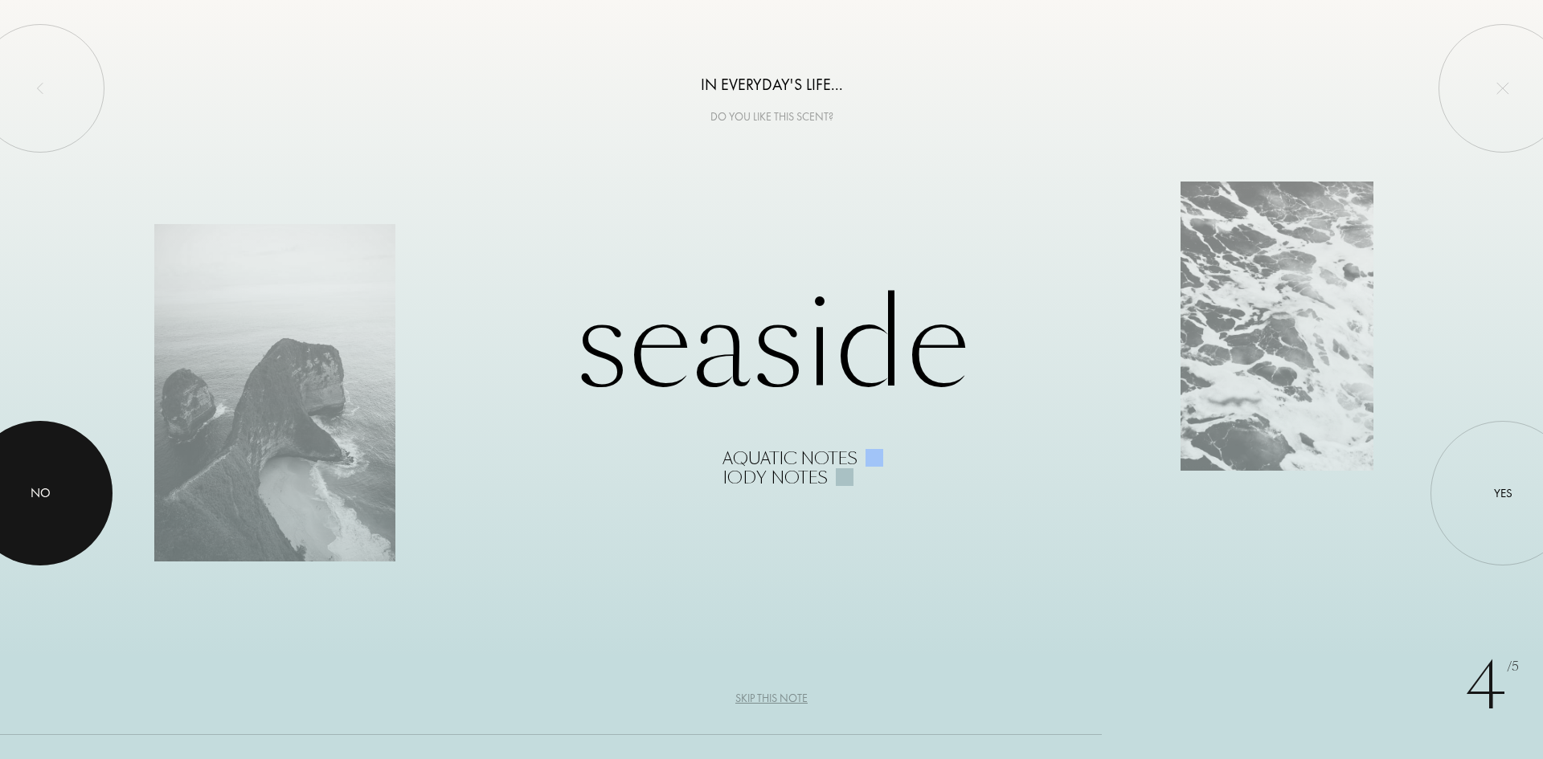
click at [43, 503] on div "No" at bounding box center [41, 493] width 20 height 19
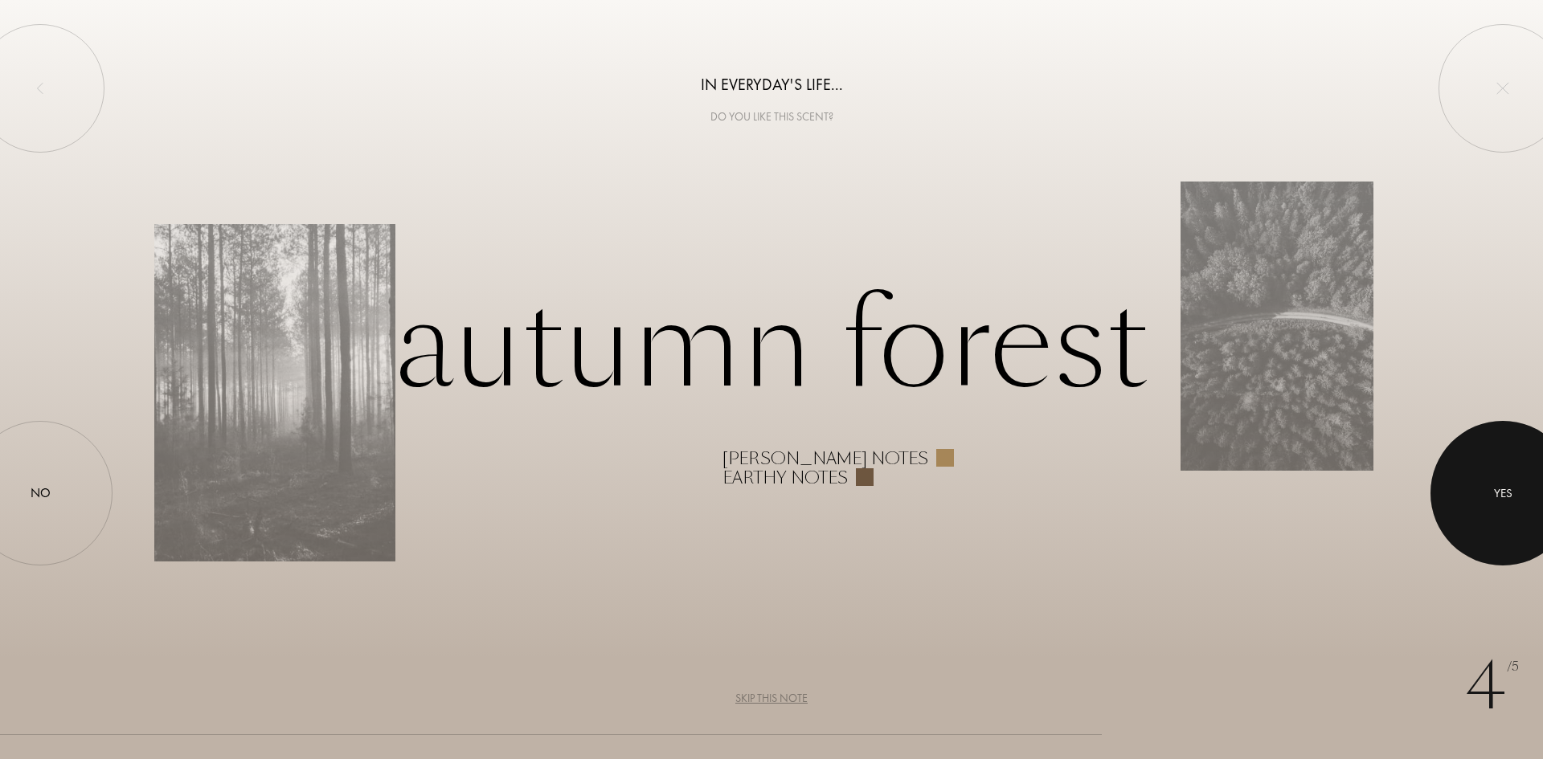
click at [1521, 489] on div at bounding box center [1502, 493] width 145 height 145
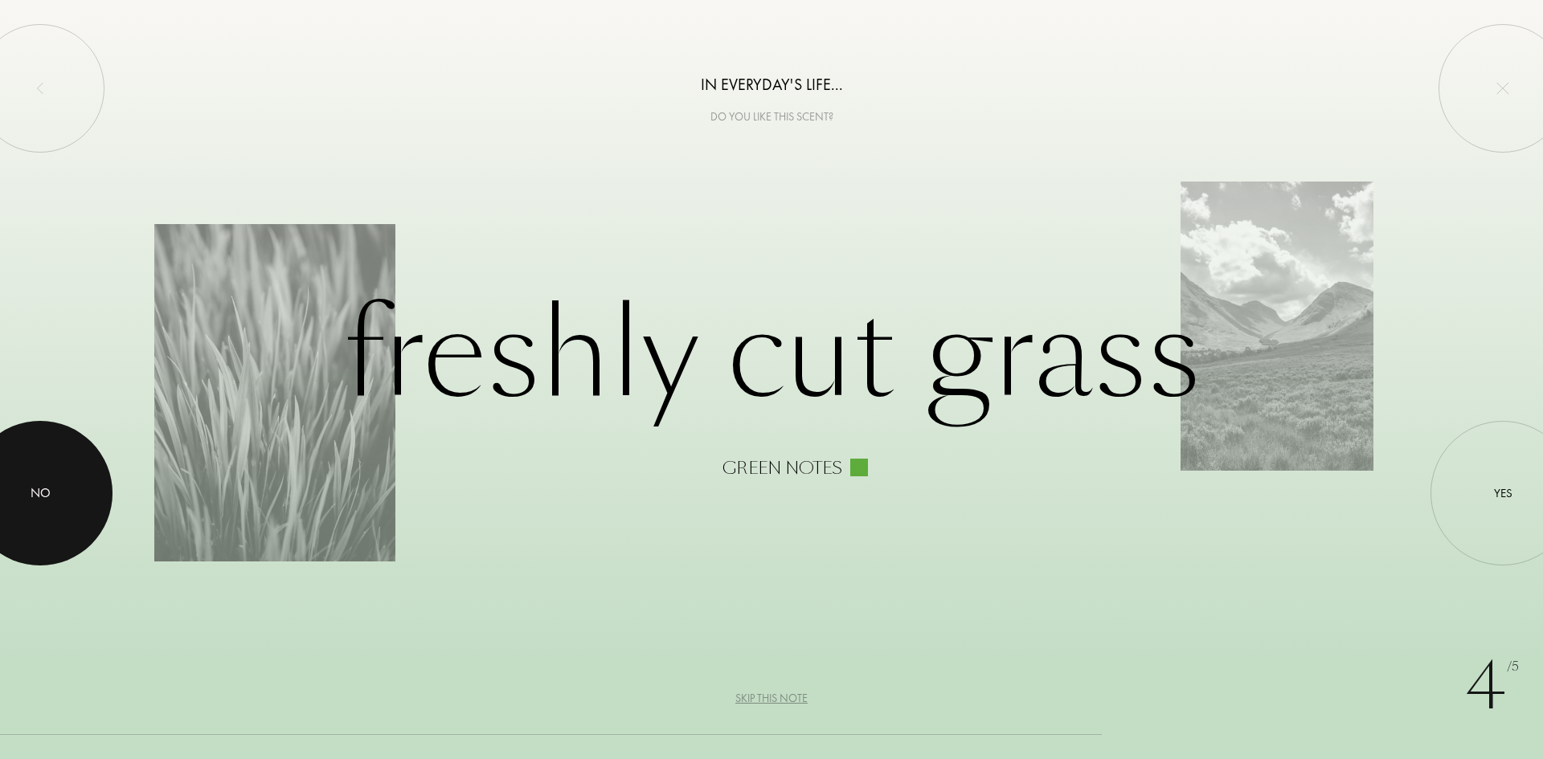
click at [35, 479] on div at bounding box center [40, 493] width 145 height 145
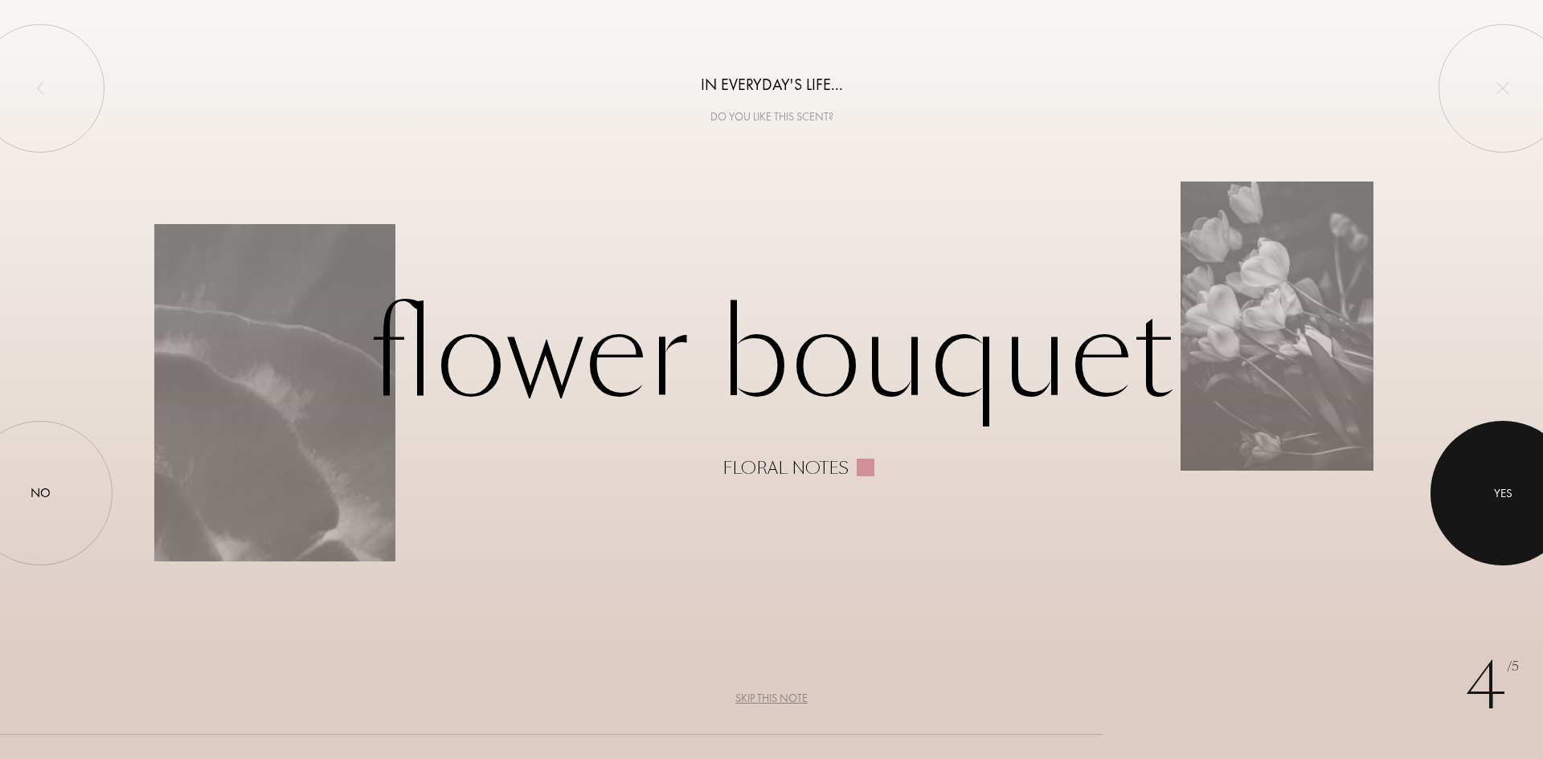
click at [1494, 528] on div at bounding box center [1502, 493] width 145 height 145
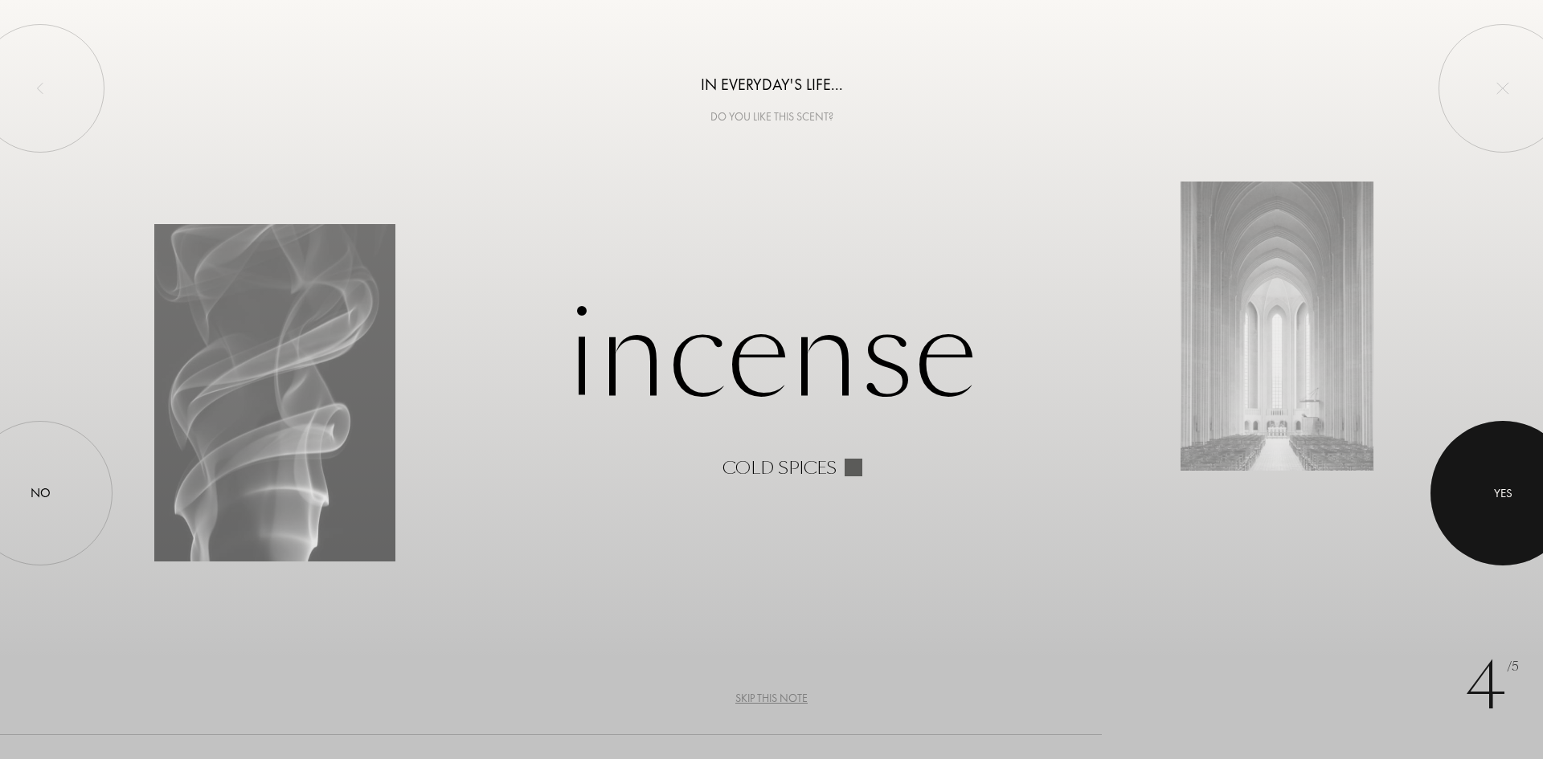
click at [1494, 528] on div at bounding box center [1502, 493] width 145 height 145
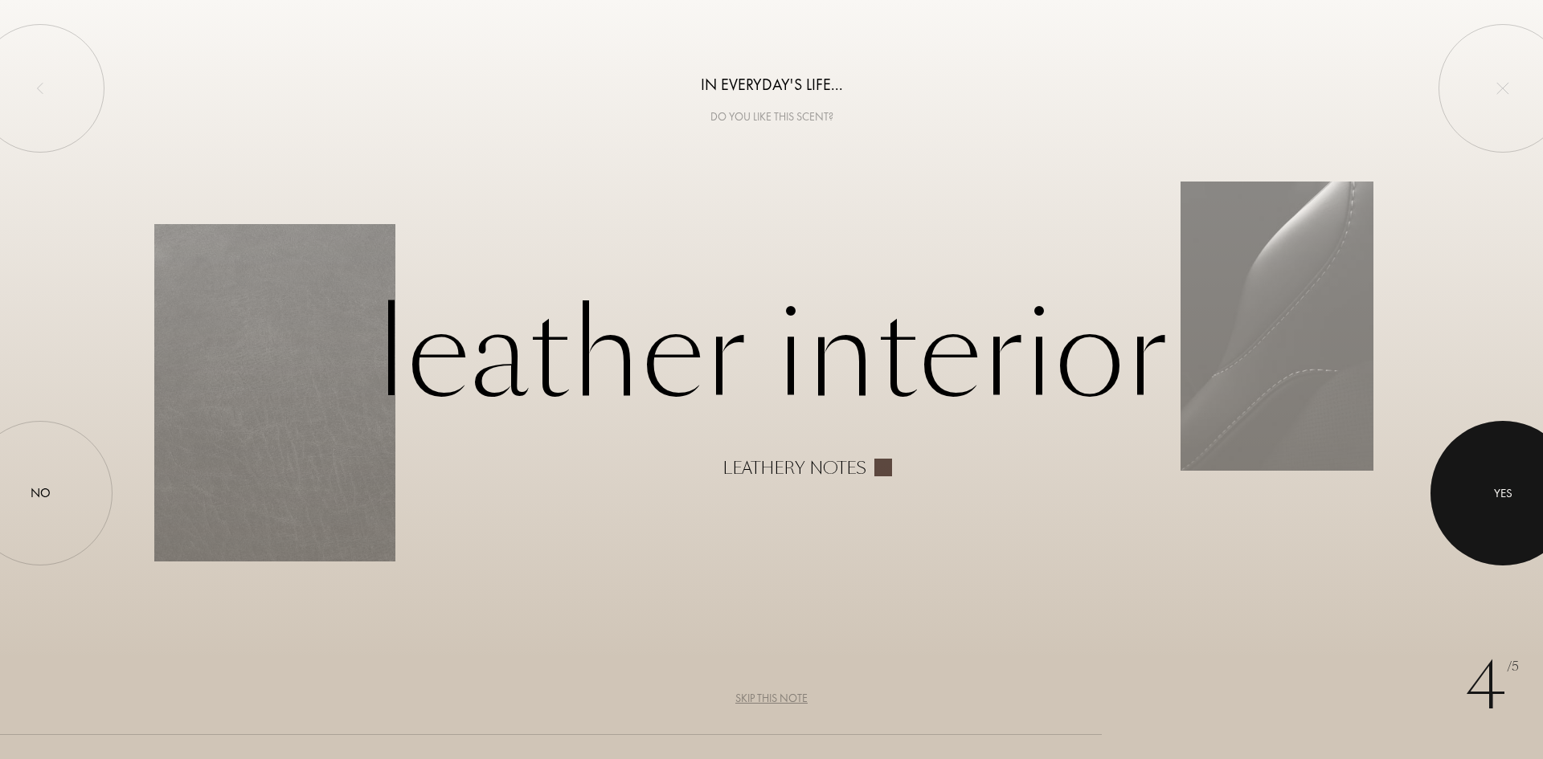
click at [1495, 528] on div at bounding box center [1502, 493] width 145 height 145
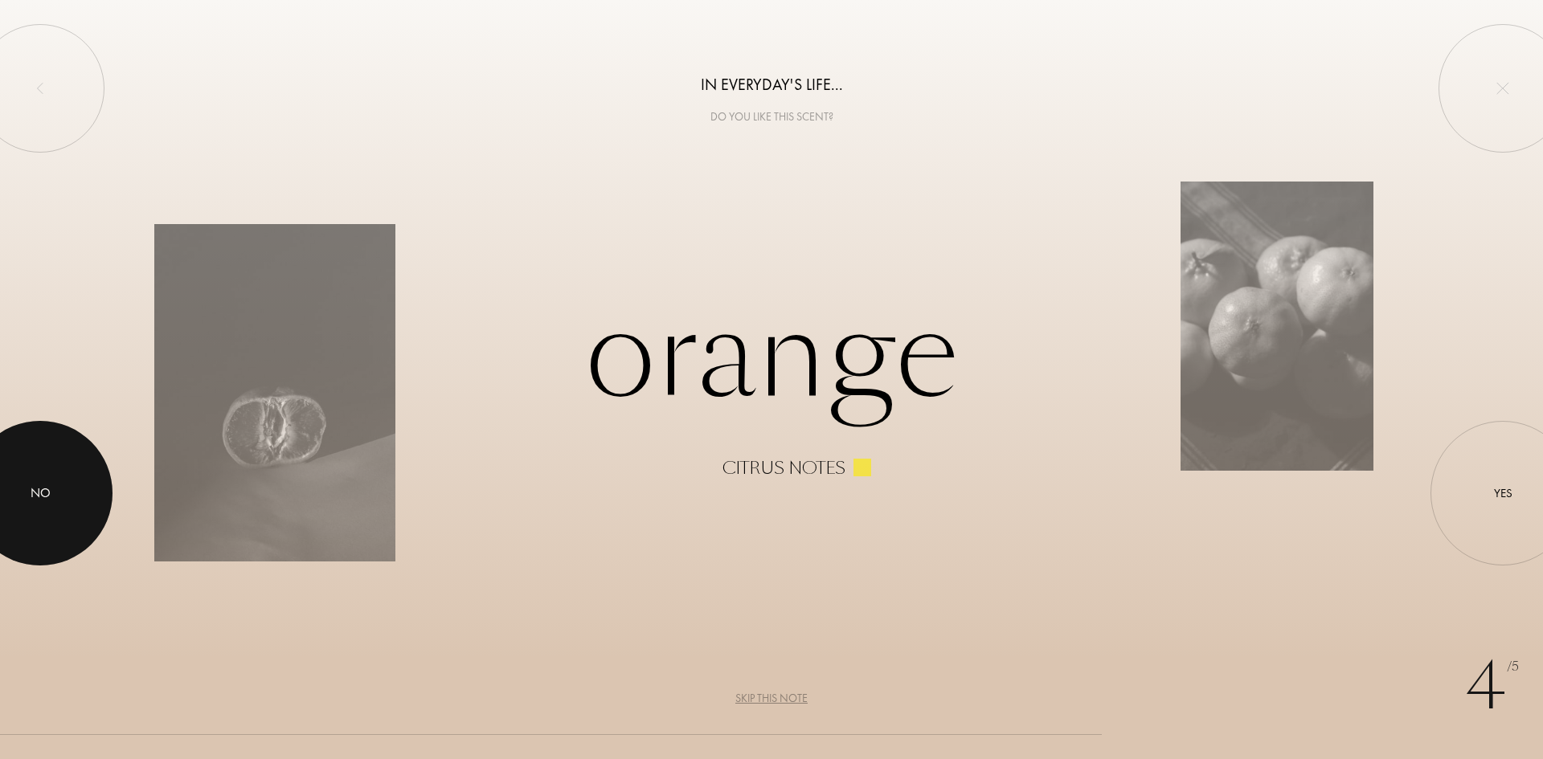
click at [67, 484] on div at bounding box center [40, 493] width 145 height 145
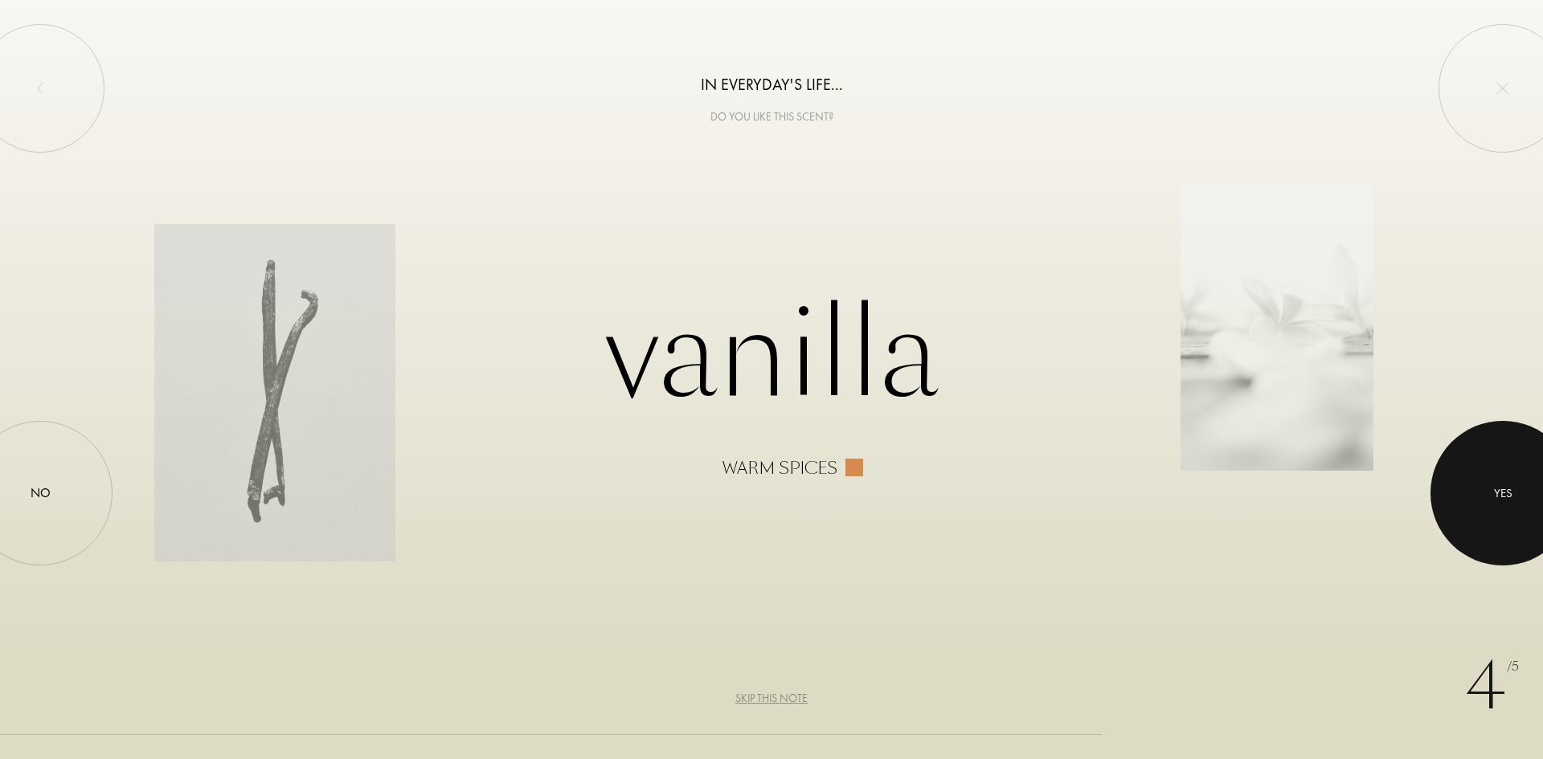
click at [1480, 453] on div at bounding box center [1502, 493] width 145 height 145
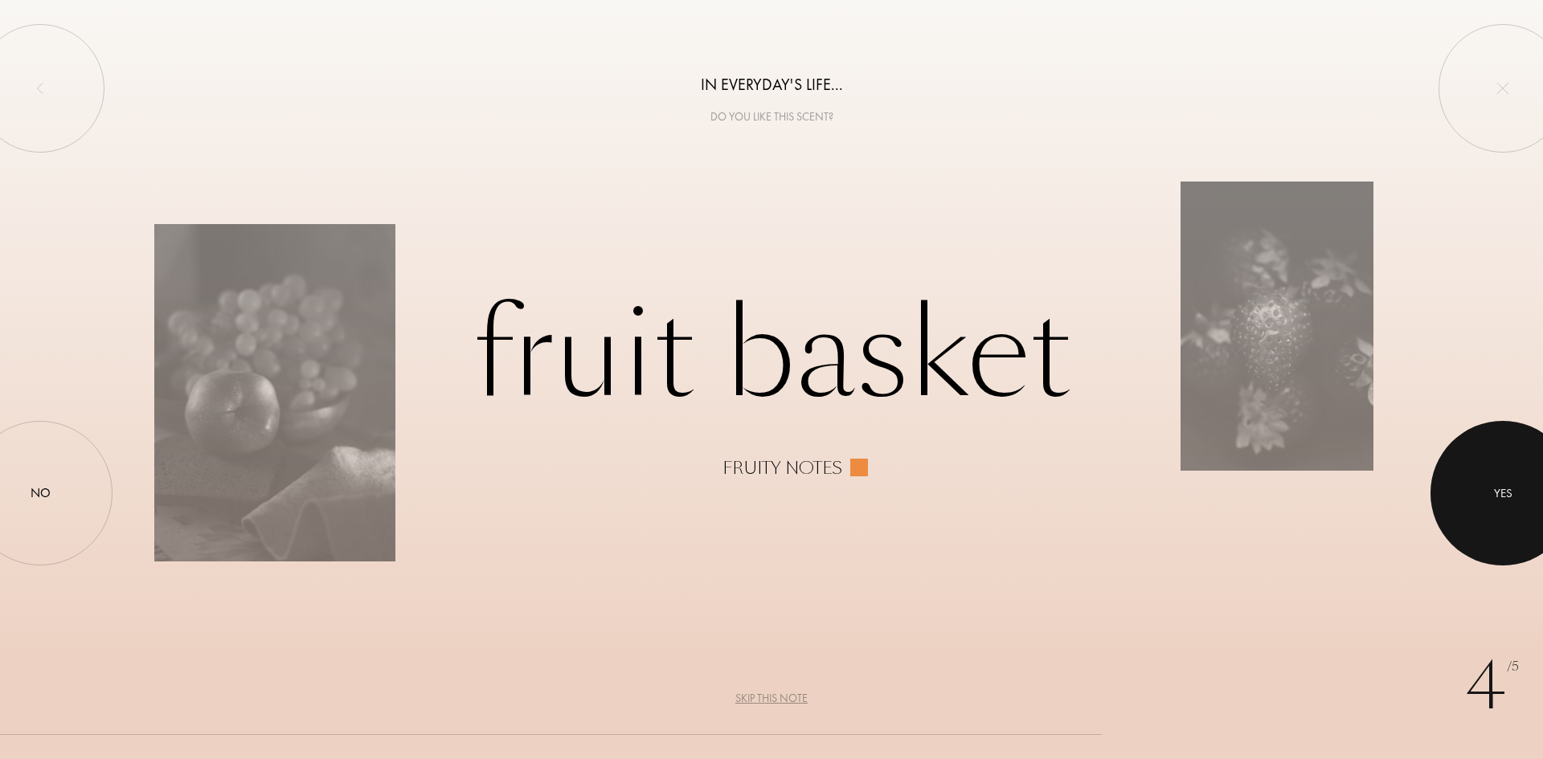
click at [1480, 453] on div at bounding box center [1502, 493] width 145 height 145
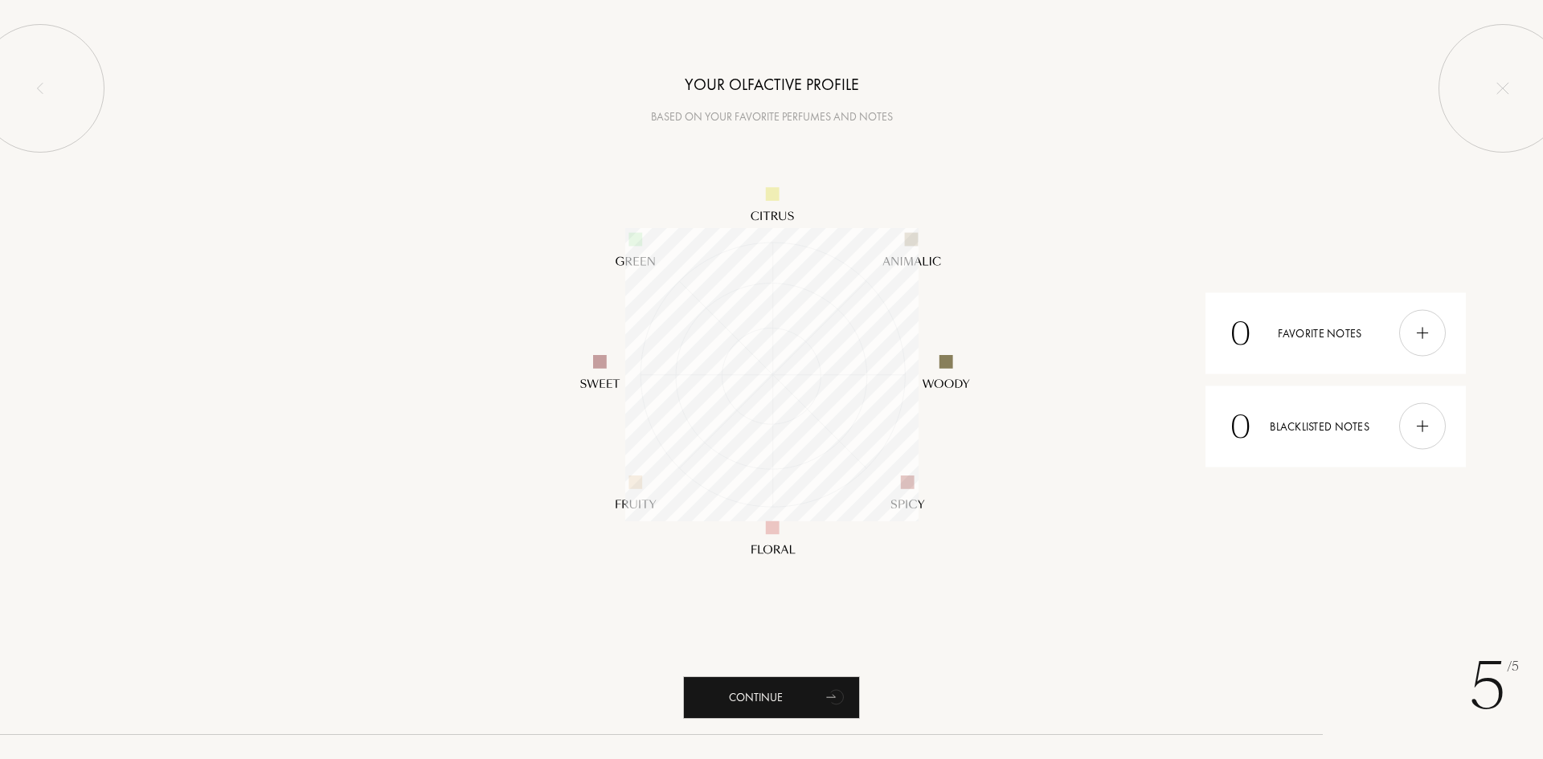
scroll to position [293, 293]
click at [832, 686] on icon "animation" at bounding box center [836, 697] width 32 height 32
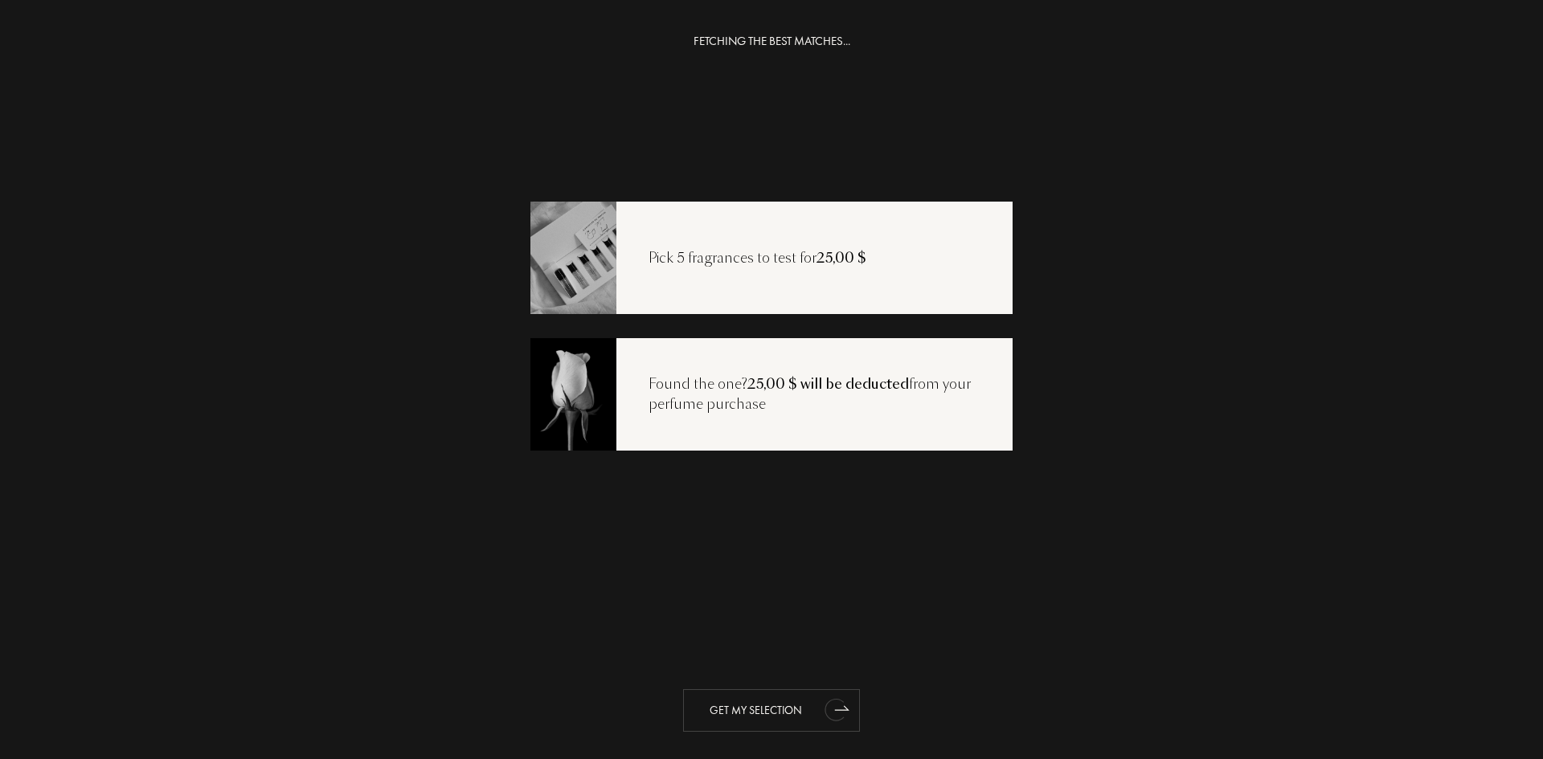
click at [797, 709] on div "Get my selection" at bounding box center [771, 710] width 177 height 43
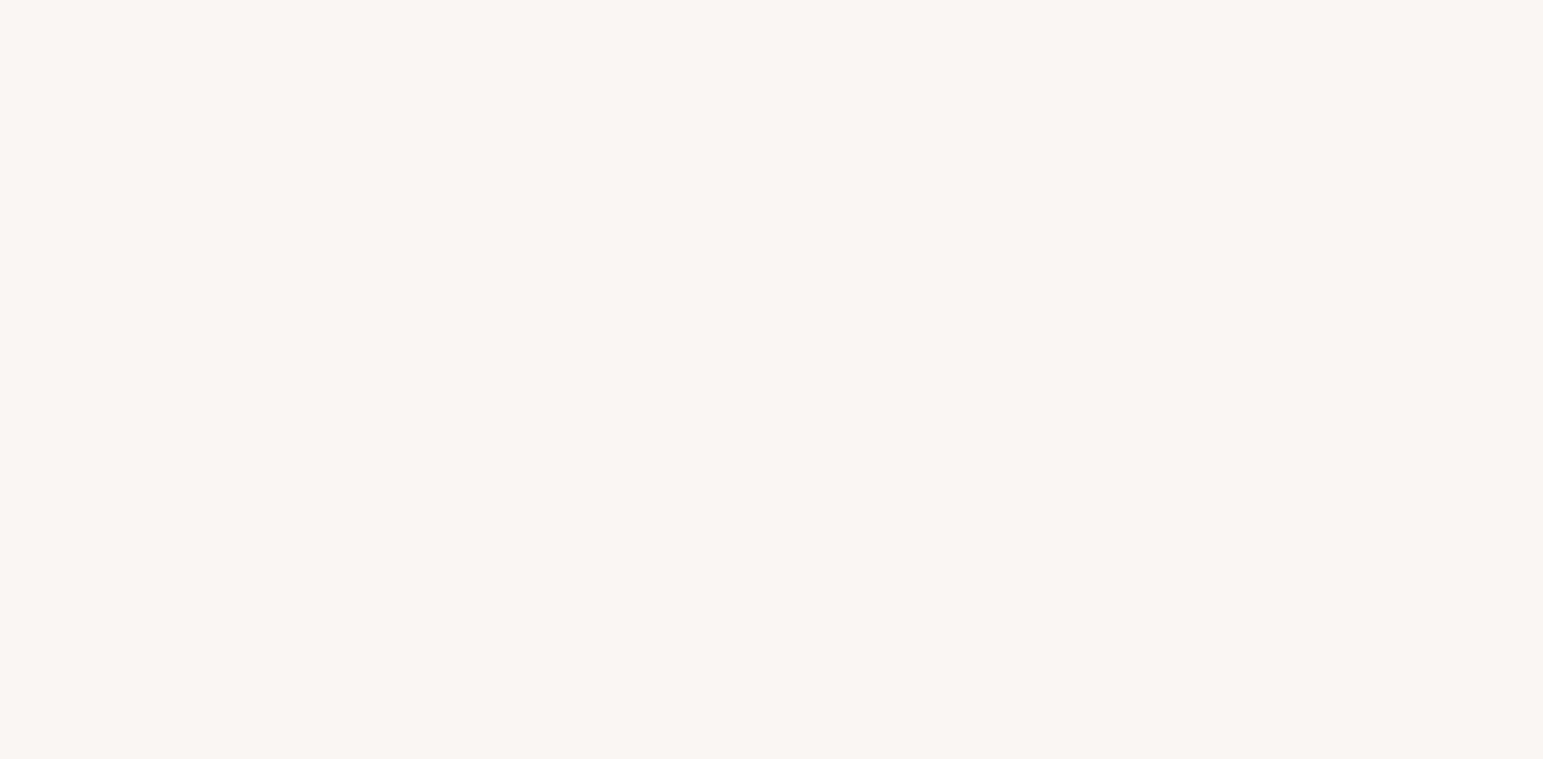
select select "US"
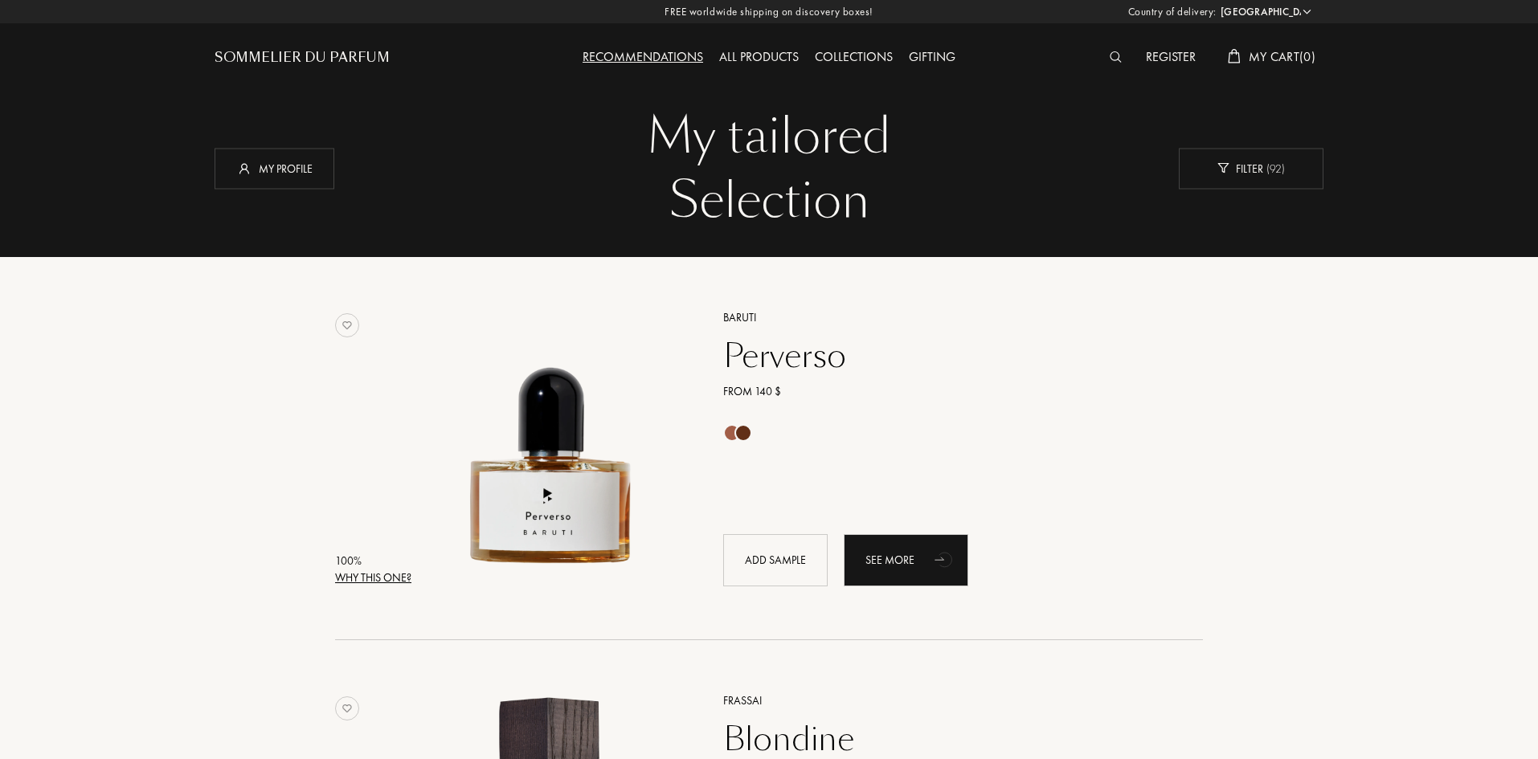
click at [1110, 58] on img at bounding box center [1116, 56] width 12 height 11
